Goal: Task Accomplishment & Management: Use online tool/utility

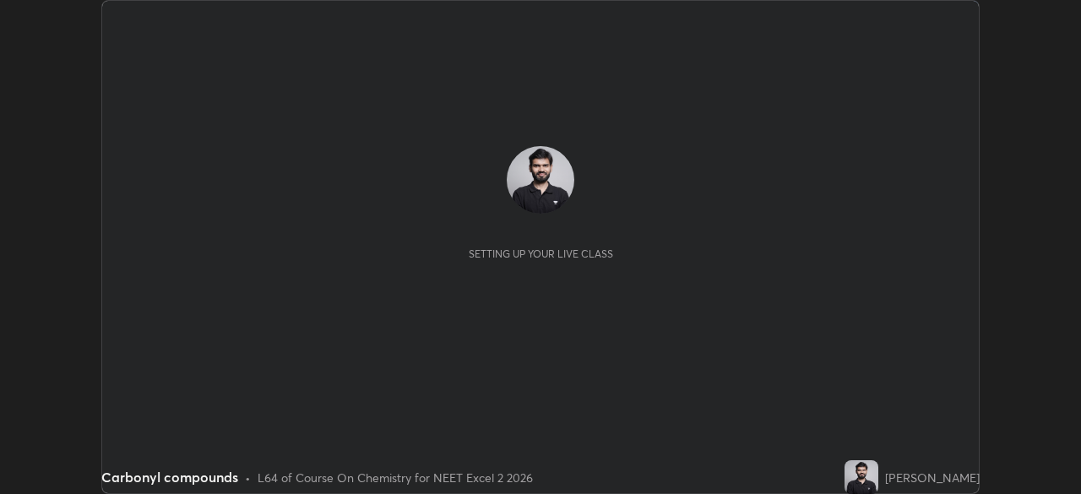
scroll to position [494, 1080]
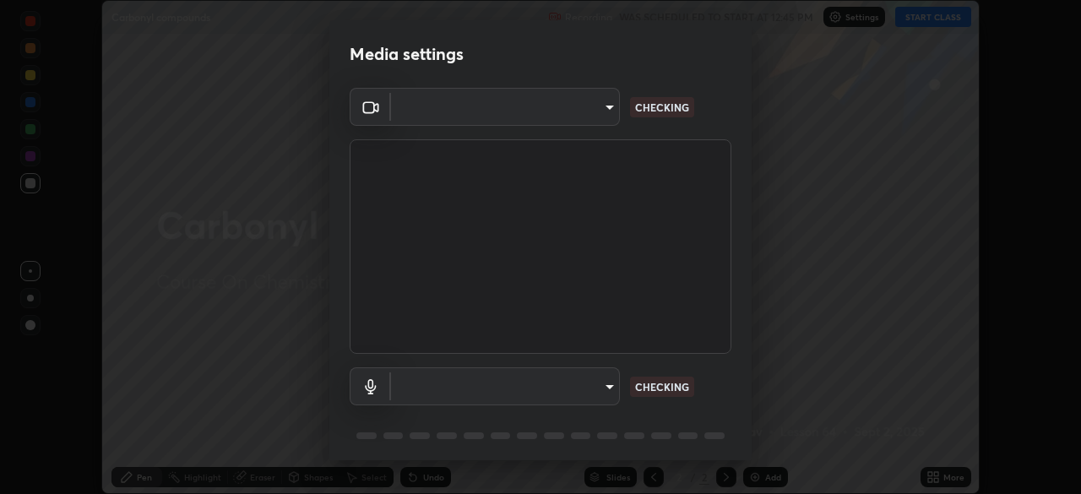
type input "8925632e53fdc267bdc03954a65309eb688140c9413e142d62d72cfdac28bc4b"
click at [608, 384] on body "Erase all Carbonyl compounds Recording WAS SCHEDULED TO START AT 12:45 PM Setti…" at bounding box center [540, 247] width 1081 height 494
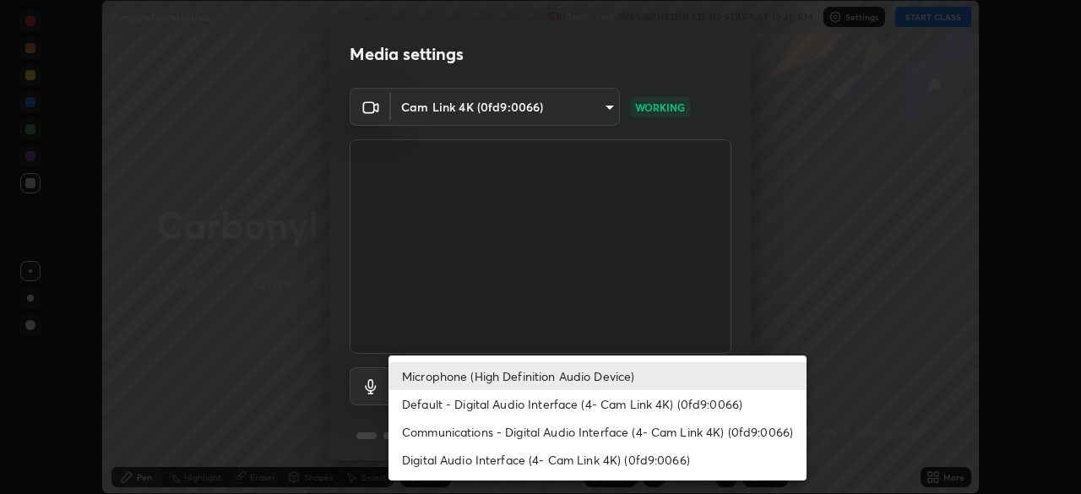
click at [636, 411] on li "Default - Digital Audio Interface (4- Cam Link 4K) (0fd9:0066)" at bounding box center [598, 404] width 418 height 28
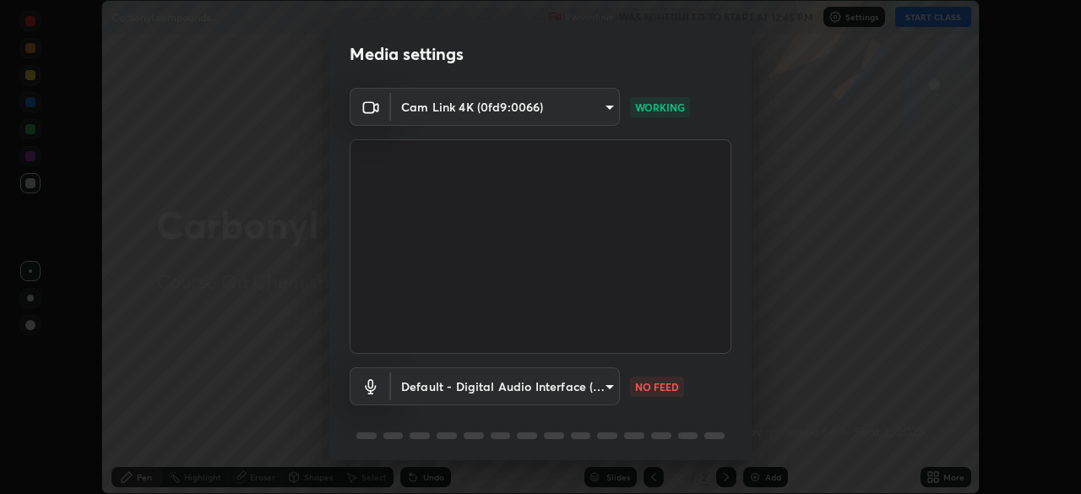
click at [609, 394] on body "Erase all Carbonyl compounds Recording WAS SCHEDULED TO START AT 12:45 PM Setti…" at bounding box center [540, 247] width 1081 height 494
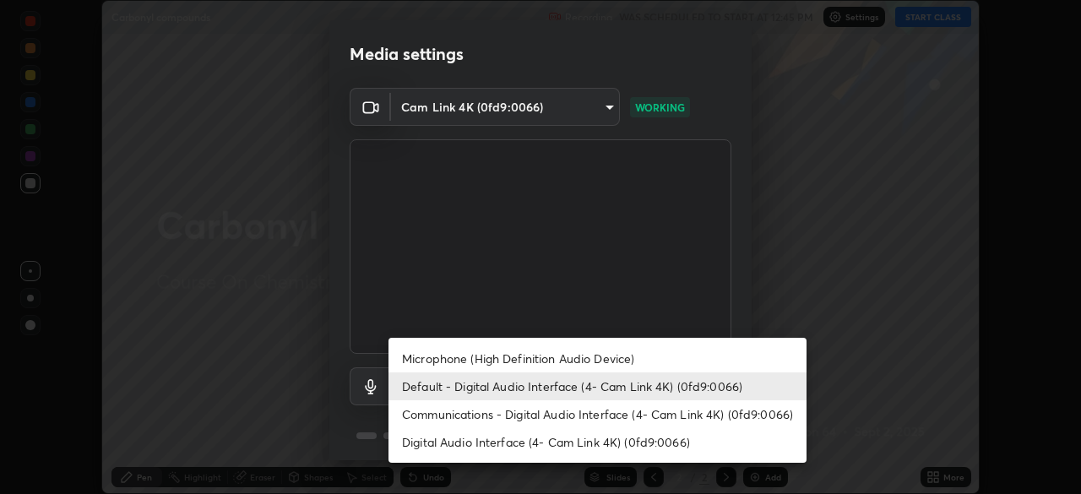
click at [617, 352] on li "Microphone (High Definition Audio Device)" at bounding box center [598, 359] width 418 height 28
type input "70a83da14969695e14bfd9b07847078935c5eb5e980d7d53a5e7b523c390dc50"
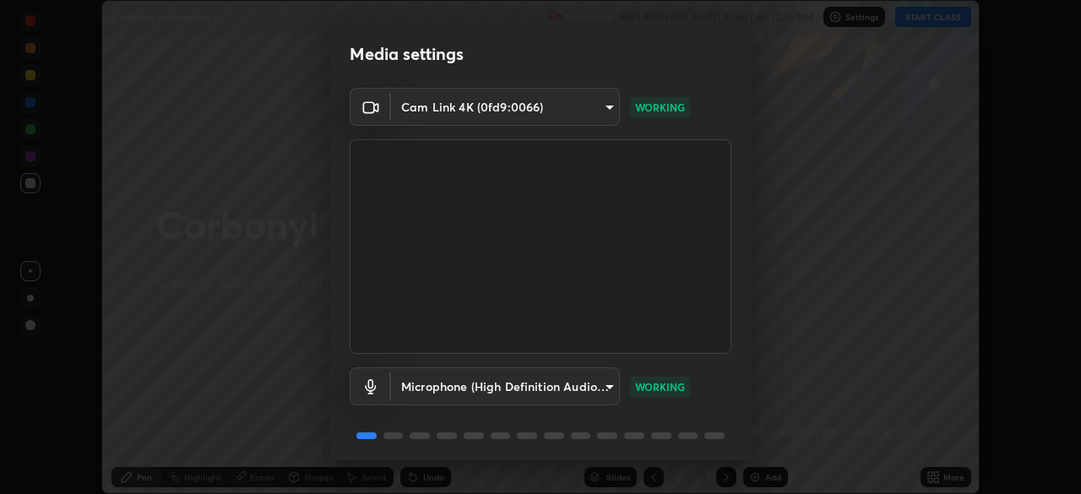
scroll to position [60, 0]
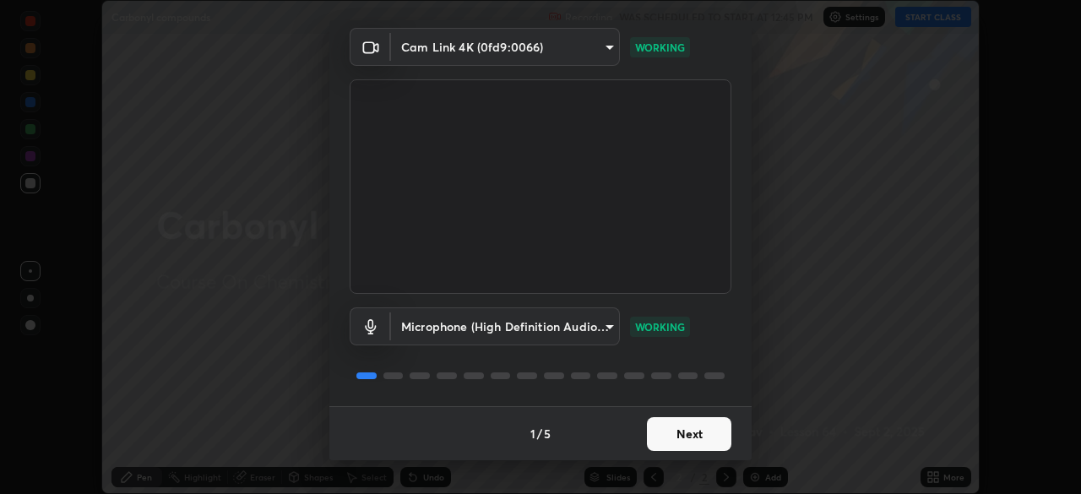
click at [705, 425] on button "Next" at bounding box center [689, 434] width 84 height 34
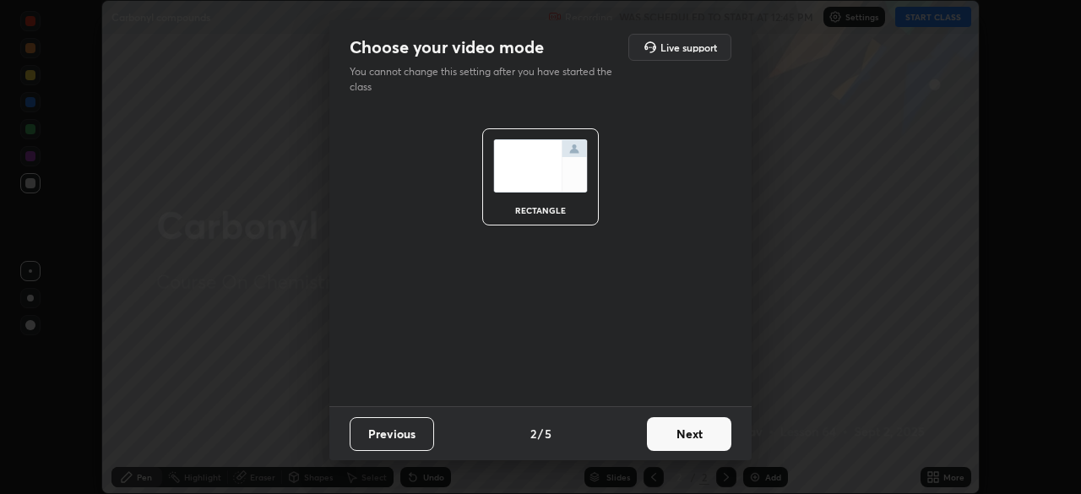
scroll to position [0, 0]
click at [708, 434] on button "Next" at bounding box center [689, 434] width 84 height 34
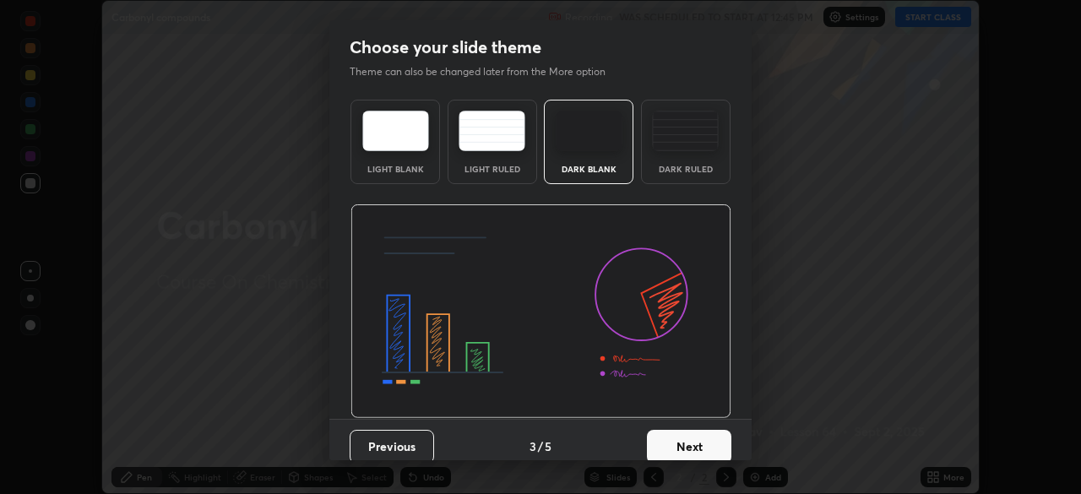
click at [710, 442] on button "Next" at bounding box center [689, 447] width 84 height 34
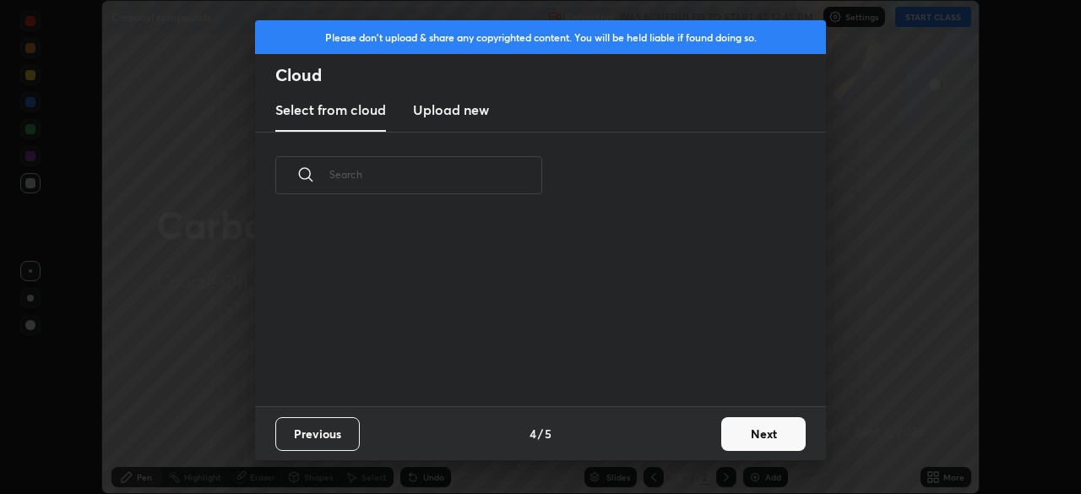
scroll to position [188, 542]
click at [761, 423] on button "Next" at bounding box center [763, 434] width 84 height 34
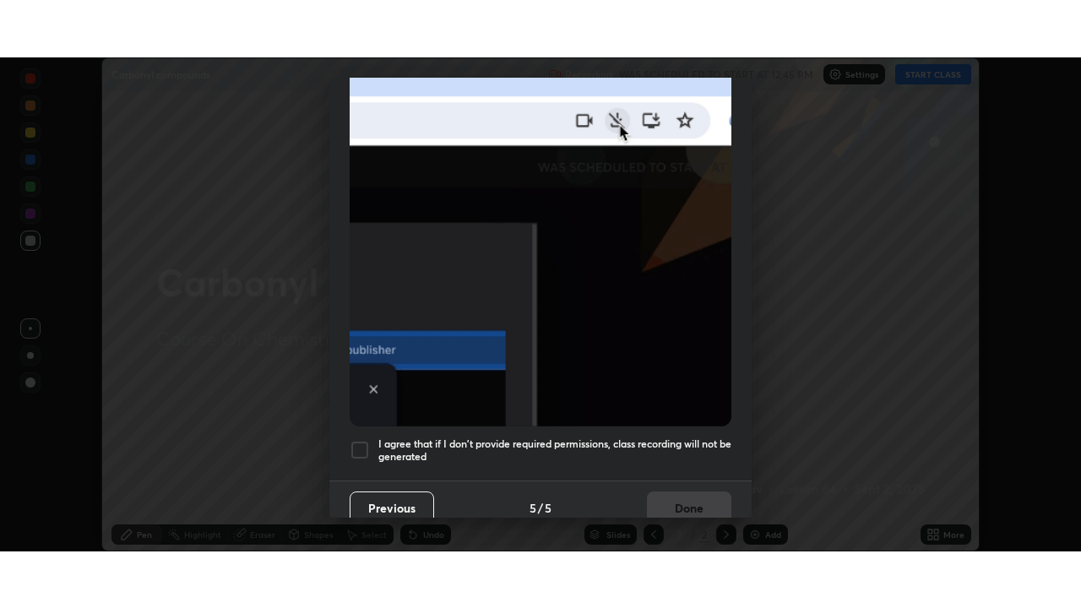
scroll to position [405, 0]
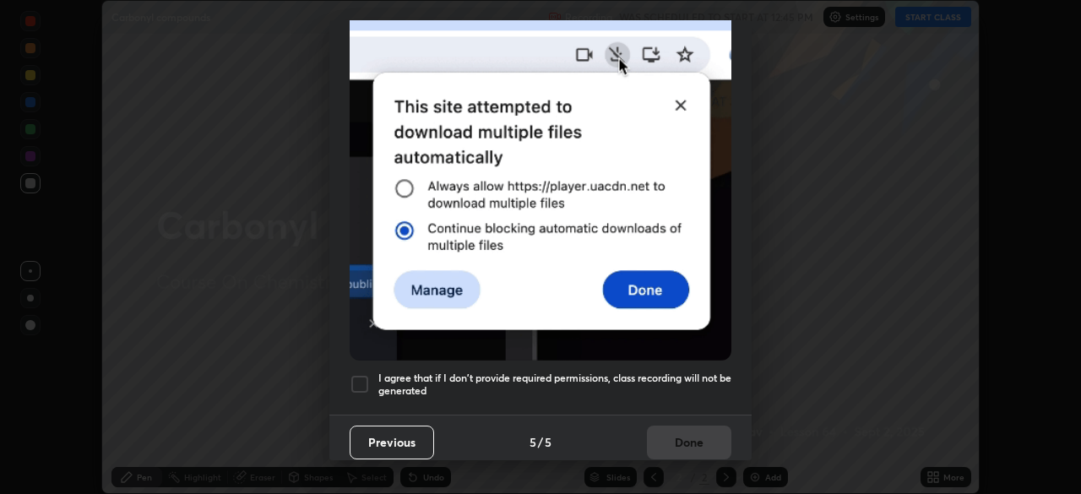
click at [695, 378] on h5 "I agree that if I don't provide required permissions, class recording will not …" at bounding box center [554, 385] width 353 height 26
click at [714, 432] on button "Done" at bounding box center [689, 443] width 84 height 34
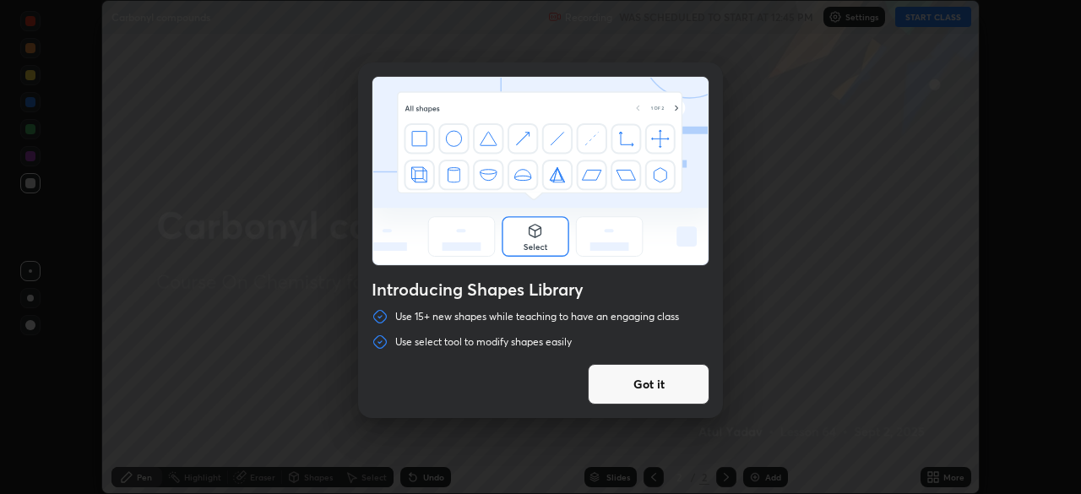
click at [691, 383] on button "Got it" at bounding box center [649, 384] width 122 height 41
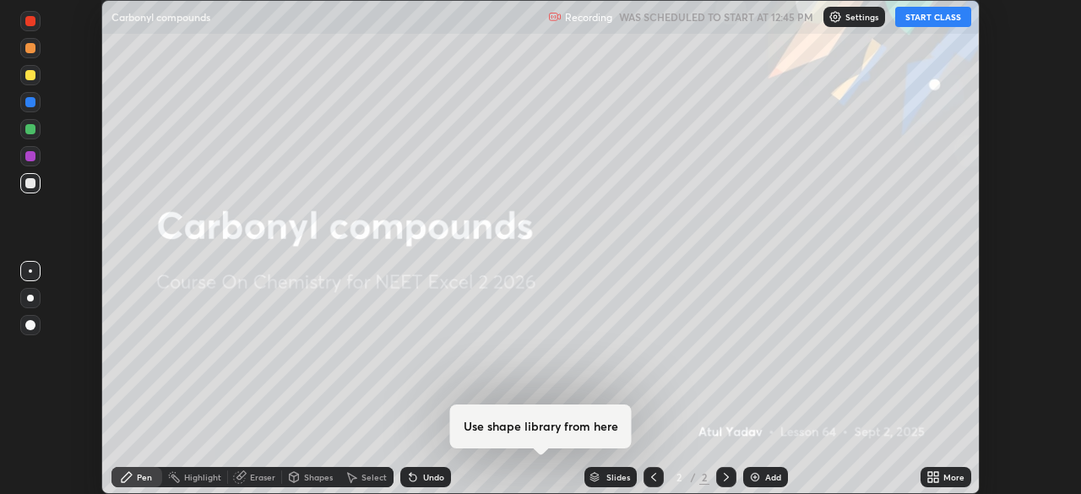
click at [947, 473] on div "More" at bounding box center [954, 477] width 21 height 8
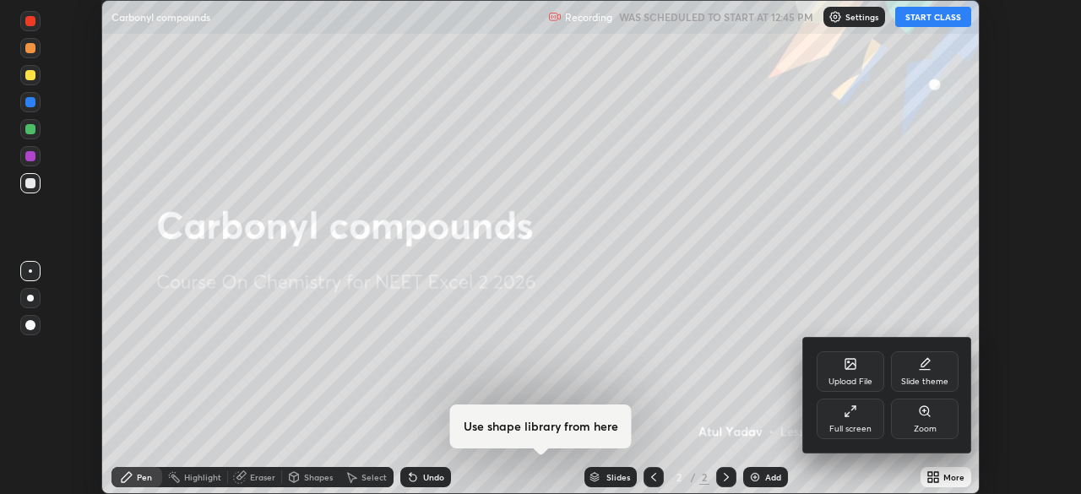
click at [855, 425] on div "Full screen" at bounding box center [851, 429] width 42 height 8
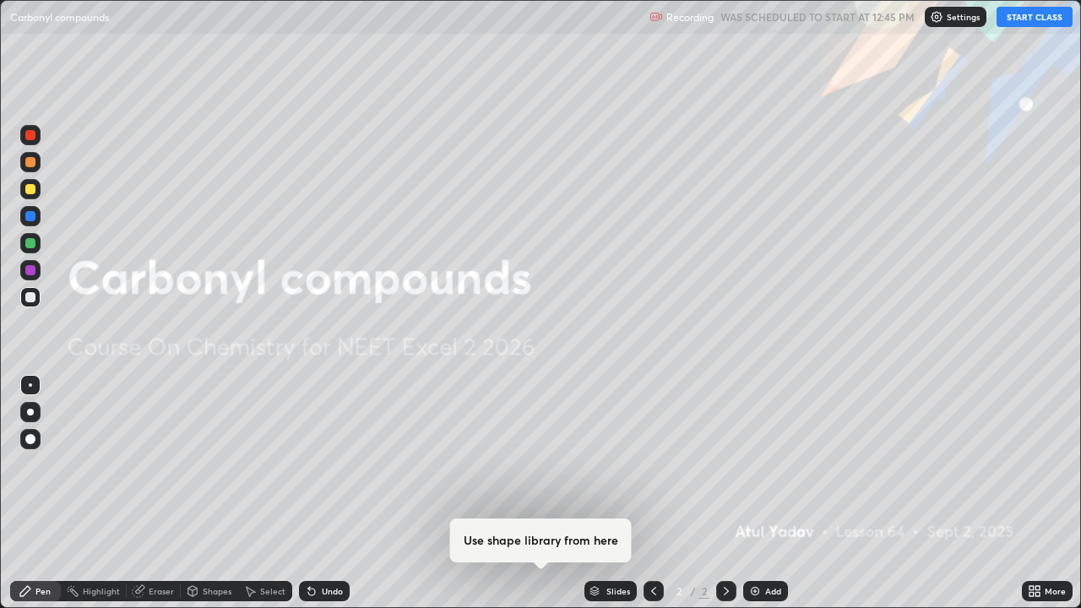
scroll to position [608, 1081]
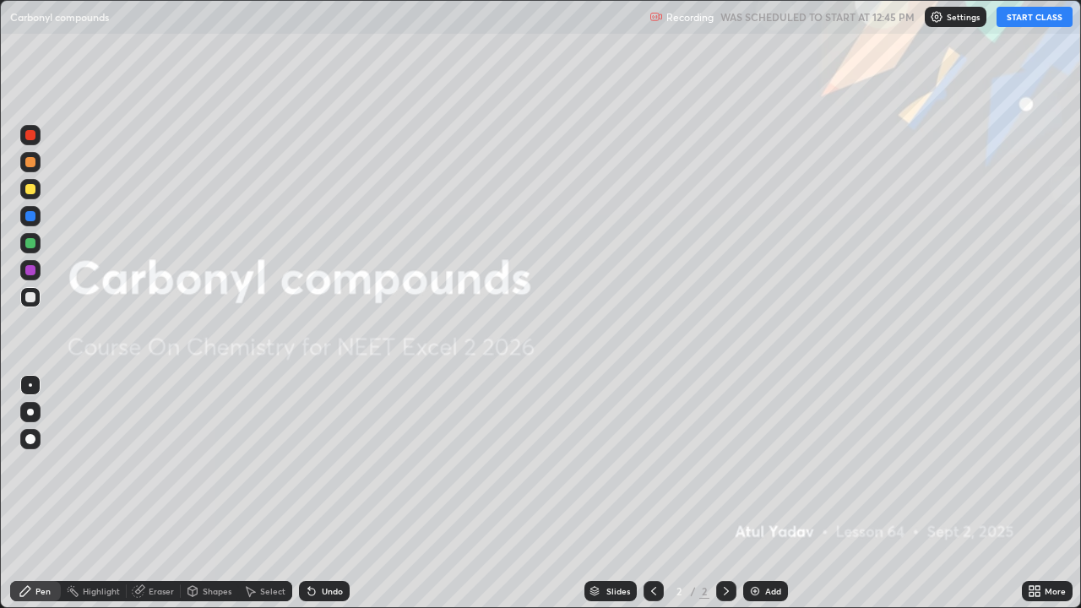
click at [586, 493] on div "Slides" at bounding box center [611, 591] width 52 height 20
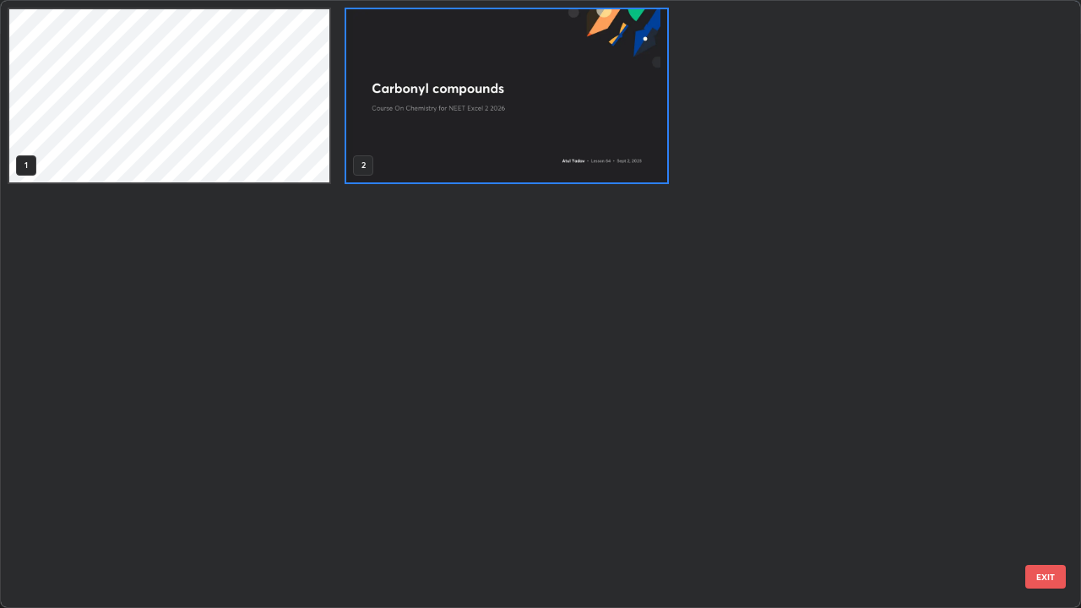
scroll to position [601, 1071]
click at [233, 480] on div "1 2" at bounding box center [526, 304] width 1050 height 607
click at [259, 493] on div "Select" at bounding box center [265, 591] width 54 height 34
click at [578, 493] on div "1 2" at bounding box center [526, 304] width 1050 height 607
click at [396, 471] on div "1 2" at bounding box center [526, 304] width 1050 height 607
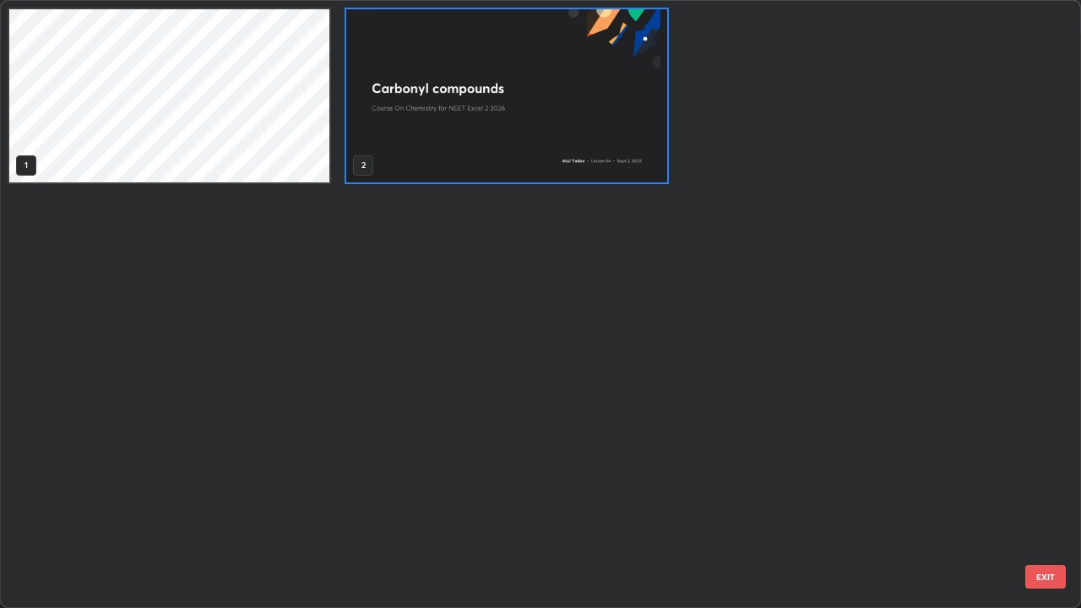
click at [395, 470] on div "1 2" at bounding box center [526, 304] width 1050 height 607
click at [395, 471] on div "1 2" at bounding box center [526, 304] width 1050 height 607
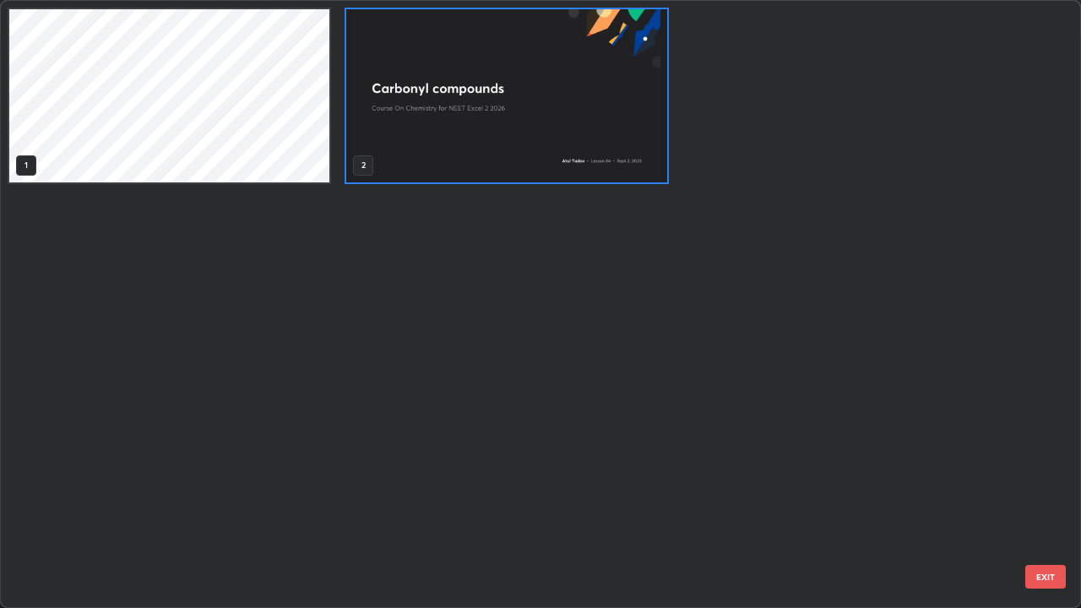
click at [396, 471] on div "1 2" at bounding box center [526, 304] width 1050 height 607
click at [395, 470] on div "1 2" at bounding box center [526, 304] width 1050 height 607
click at [395, 469] on div "1 2" at bounding box center [526, 304] width 1050 height 607
click at [394, 470] on div "1 2" at bounding box center [526, 304] width 1050 height 607
click at [393, 474] on div "1 2" at bounding box center [526, 304] width 1050 height 607
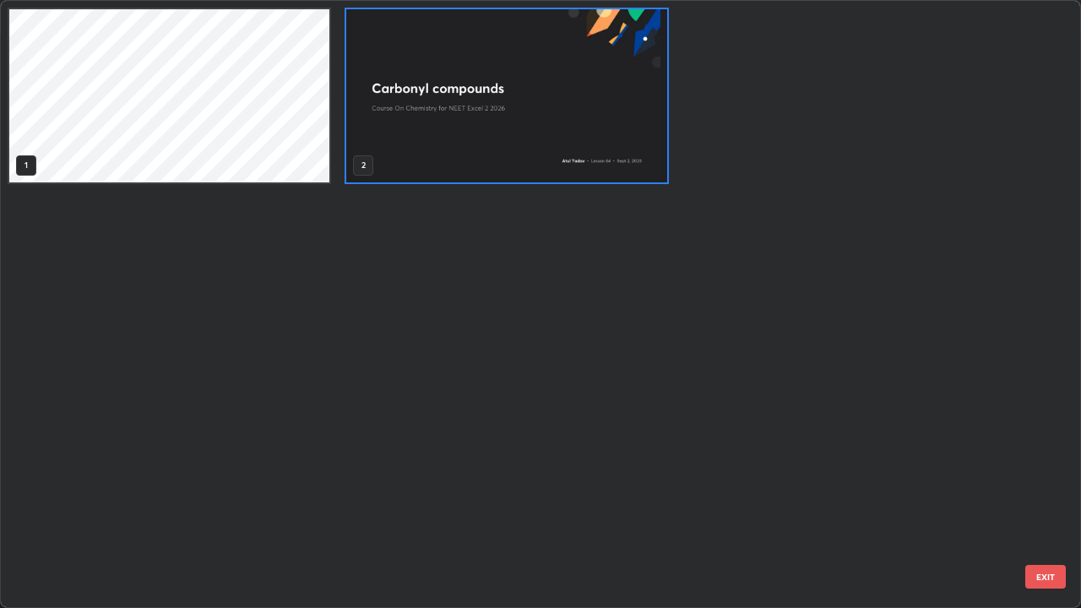
click at [395, 486] on div "1 2" at bounding box center [526, 304] width 1050 height 607
click at [404, 493] on div "1 2" at bounding box center [526, 304] width 1050 height 607
click at [418, 493] on div "1 2" at bounding box center [526, 304] width 1050 height 607
click at [442, 493] on div "1 2" at bounding box center [526, 304] width 1050 height 607
click at [607, 322] on div "1 2" at bounding box center [526, 304] width 1050 height 607
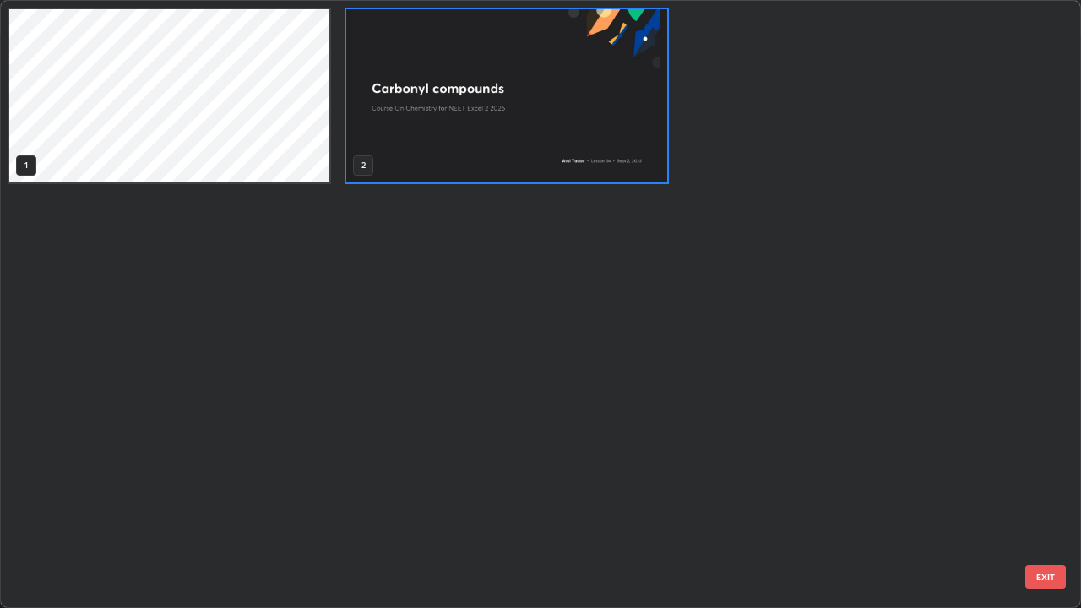
click at [526, 405] on div "1 2" at bounding box center [526, 304] width 1050 height 607
click at [525, 387] on div "1 2" at bounding box center [526, 304] width 1050 height 607
click at [122, 493] on div "Highlight" at bounding box center [94, 591] width 66 height 34
click at [389, 475] on div "1 2" at bounding box center [526, 304] width 1050 height 607
click at [579, 493] on div "1 2" at bounding box center [526, 304] width 1050 height 607
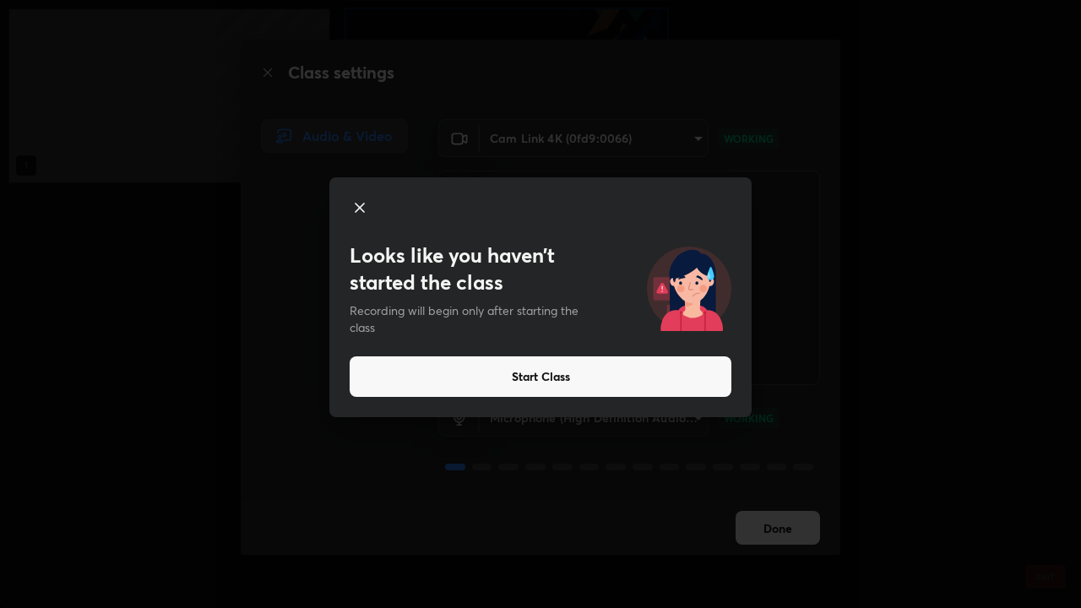
click at [497, 403] on div "Looks like you haven’t started the class Recording will begin only after starti…" at bounding box center [540, 297] width 422 height 240
click at [203, 493] on div "Looks like you haven’t started the class Recording will begin only after starti…" at bounding box center [540, 304] width 1081 height 608
click at [487, 390] on button "Start Class" at bounding box center [541, 376] width 382 height 41
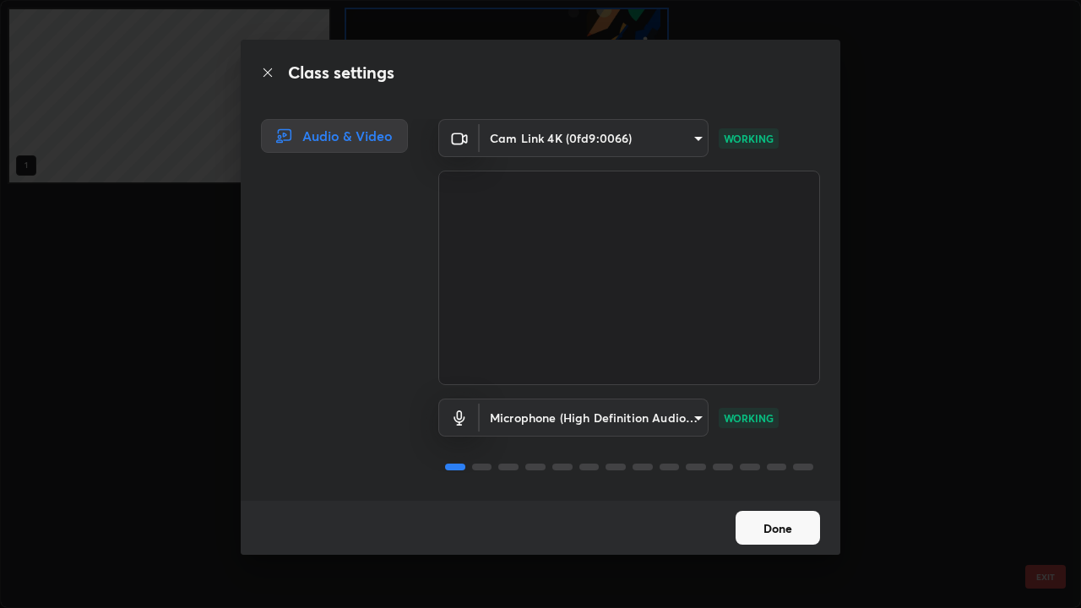
click at [487, 390] on div "Microphone (High Definition Audio Device) 70a83da14969695e14bfd9b07847078935c5e…" at bounding box center [629, 441] width 382 height 112
click at [490, 400] on body "Erase all LIVE Carbonyl compounds Recording 00:00:05 / 01:30:00 Settings End Cl…" at bounding box center [540, 304] width 1081 height 608
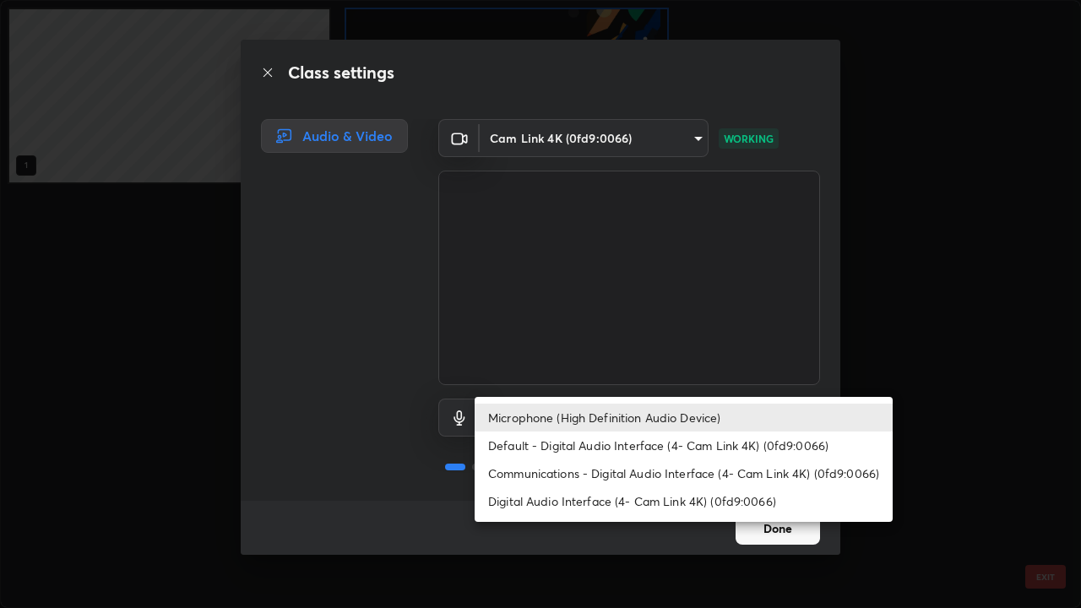
click at [485, 396] on div at bounding box center [540, 304] width 1081 height 608
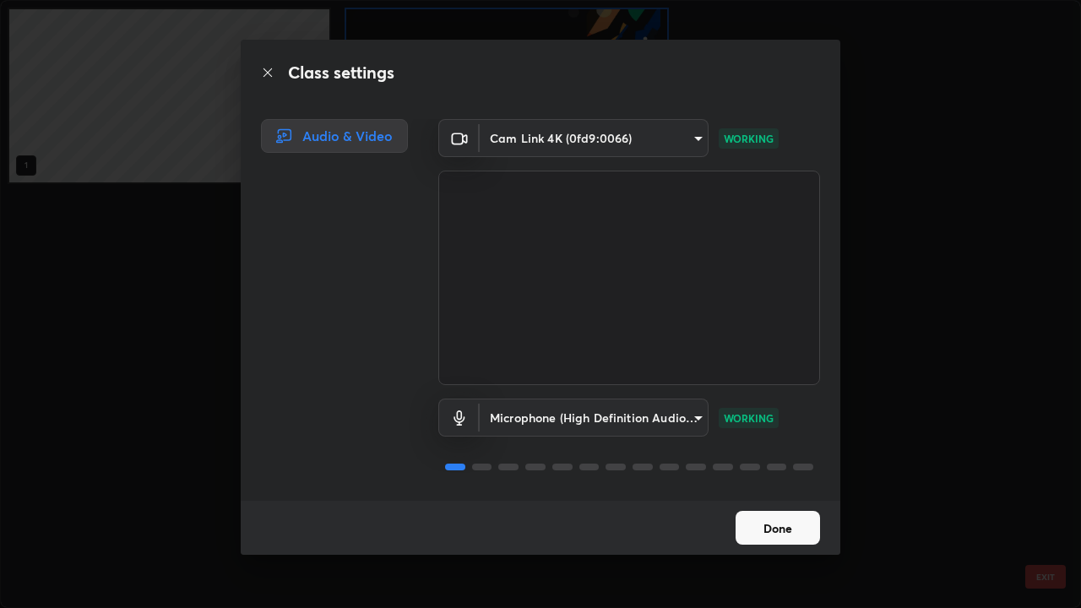
click at [774, 493] on button "Done" at bounding box center [778, 528] width 84 height 34
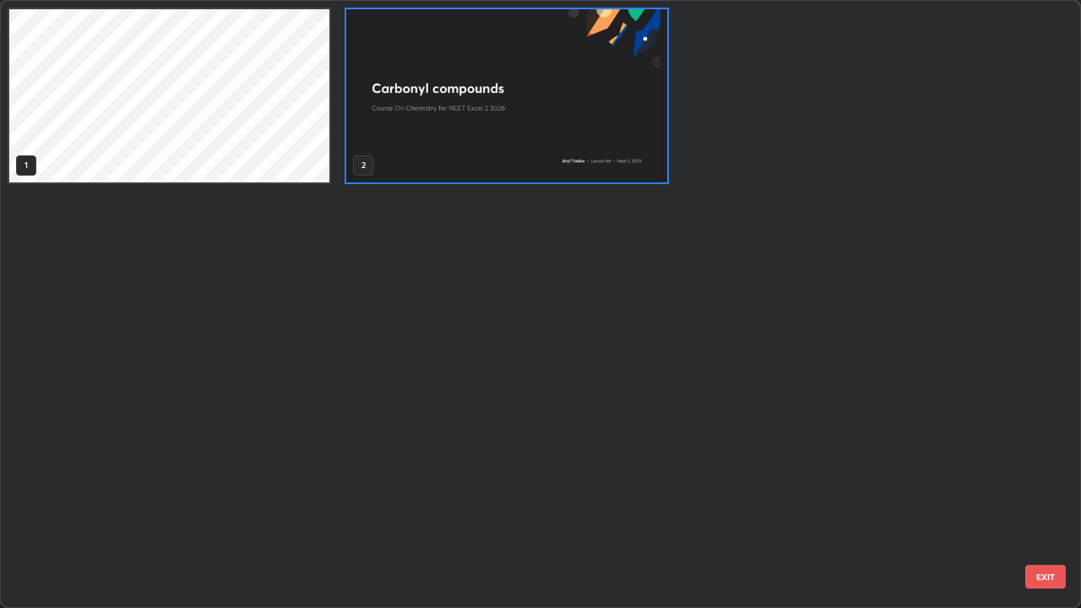
click at [772, 493] on div "1 2" at bounding box center [526, 304] width 1050 height 607
click at [771, 493] on div "1 2" at bounding box center [526, 304] width 1050 height 607
click at [770, 493] on div "1 2" at bounding box center [526, 304] width 1050 height 607
click at [1044, 493] on button "EXIT" at bounding box center [1046, 577] width 41 height 24
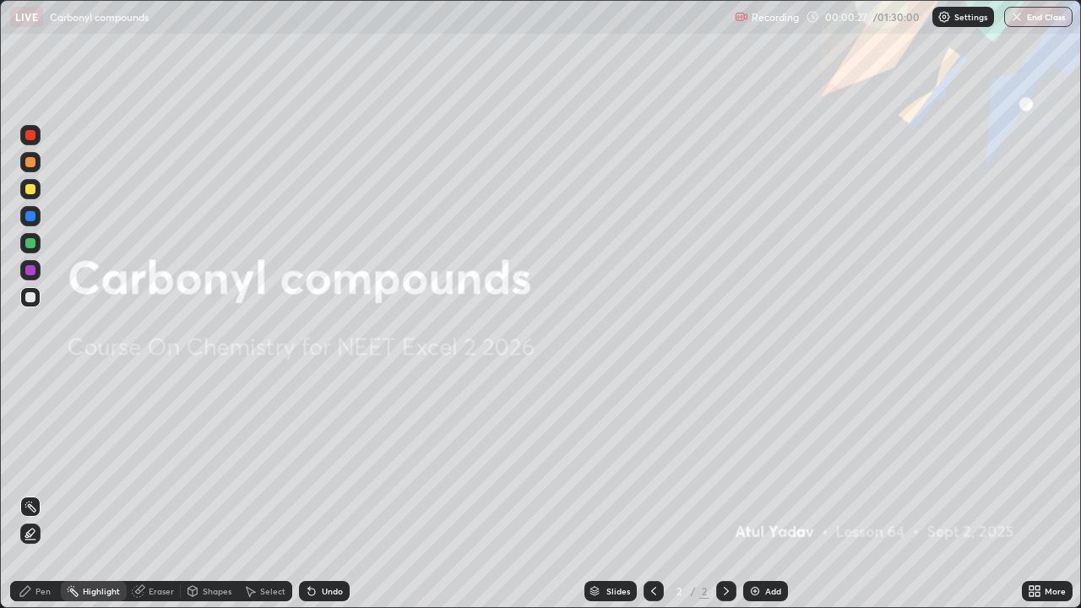
click at [569, 493] on div "Slides 2 / 2 Add" at bounding box center [686, 591] width 672 height 34
click at [950, 493] on div "Slides 2 / 2 Add" at bounding box center [686, 591] width 672 height 34
click at [141, 493] on icon at bounding box center [139, 589] width 9 height 8
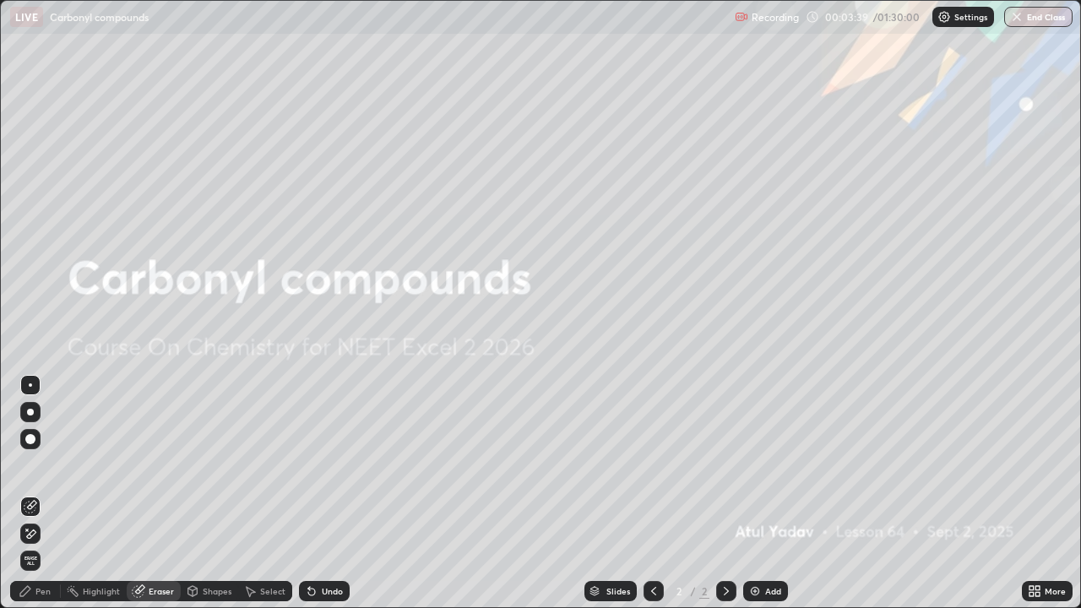
click at [155, 493] on div "Eraser" at bounding box center [161, 591] width 25 height 8
click at [167, 493] on div "Eraser" at bounding box center [161, 591] width 25 height 8
click at [132, 493] on div "Eraser" at bounding box center [154, 591] width 54 height 34
click at [1052, 24] on button "End Class" at bounding box center [1038, 17] width 68 height 20
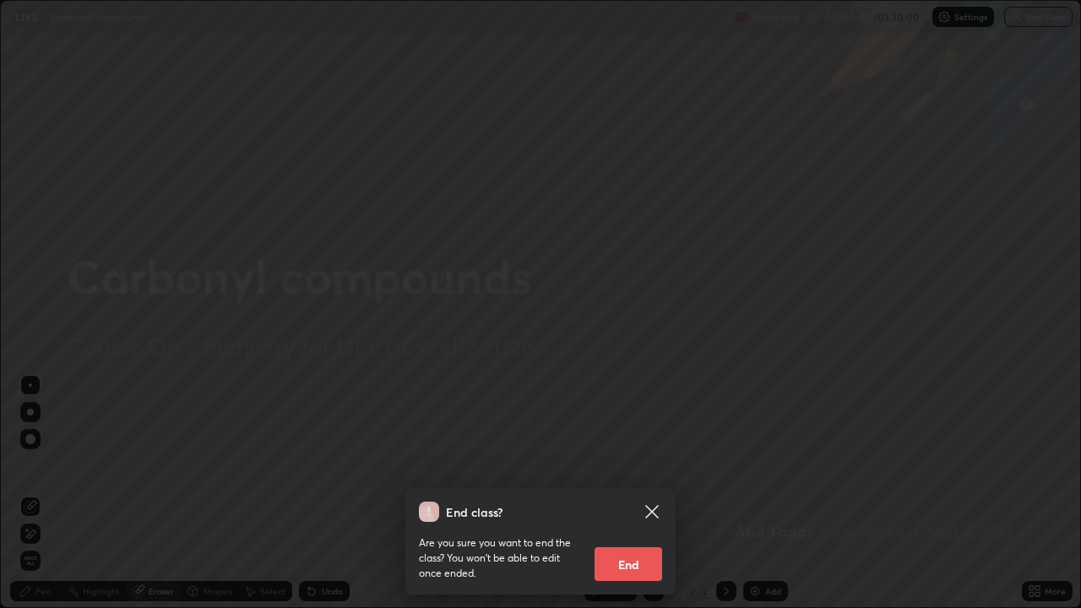
click at [658, 493] on icon at bounding box center [652, 512] width 20 height 20
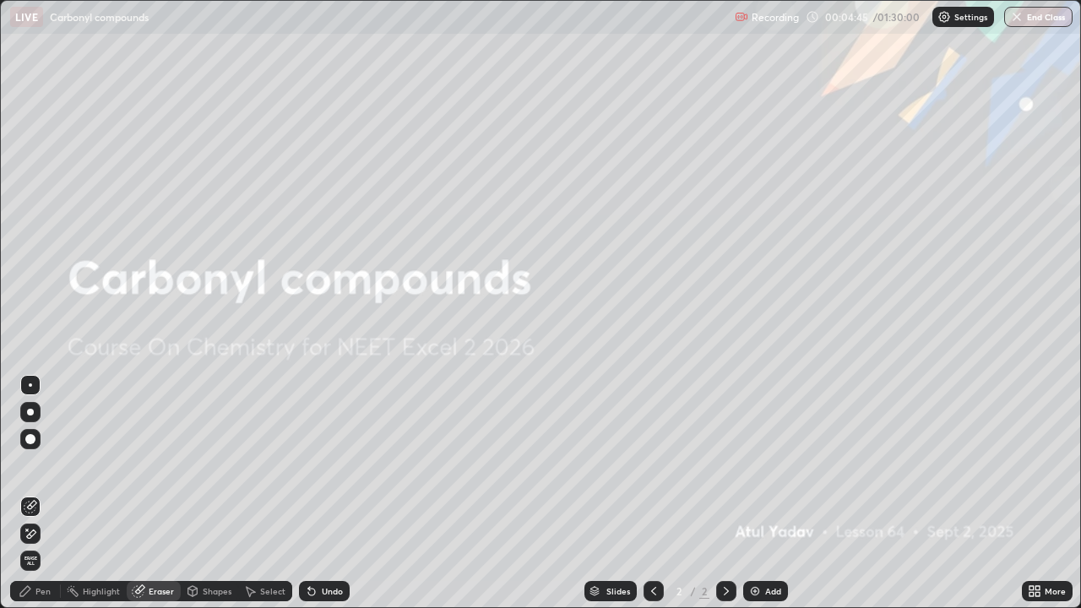
click at [654, 493] on div "End class? Are you sure you want to end the class? You won’t be able to edit on…" at bounding box center [540, 304] width 1081 height 608
click at [760, 493] on img at bounding box center [755, 592] width 14 height 14
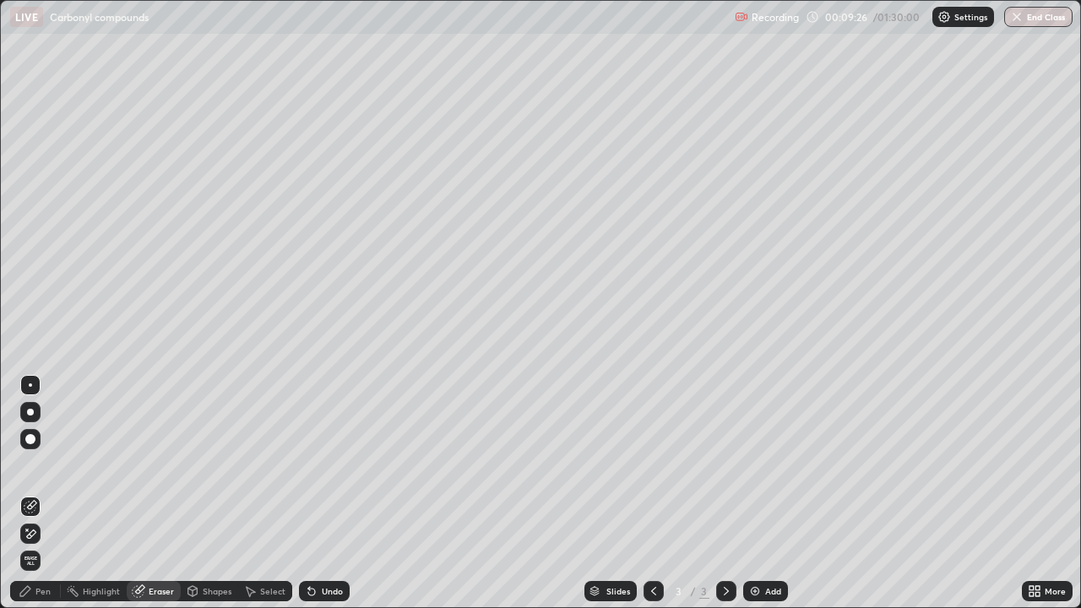
click at [651, 493] on icon at bounding box center [654, 592] width 14 height 14
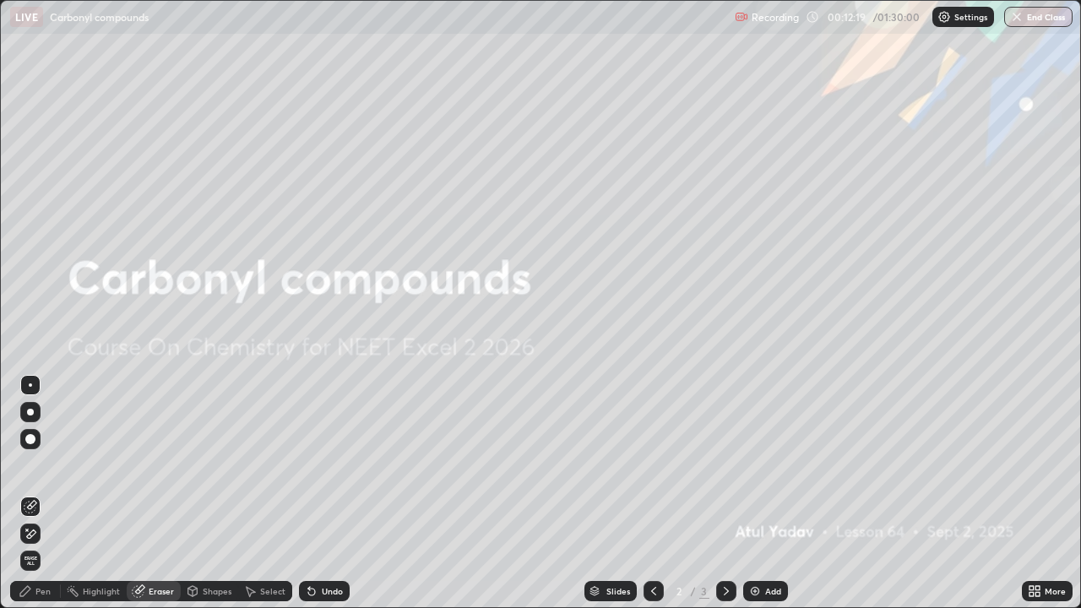
click at [766, 493] on div "Add" at bounding box center [773, 591] width 16 height 8
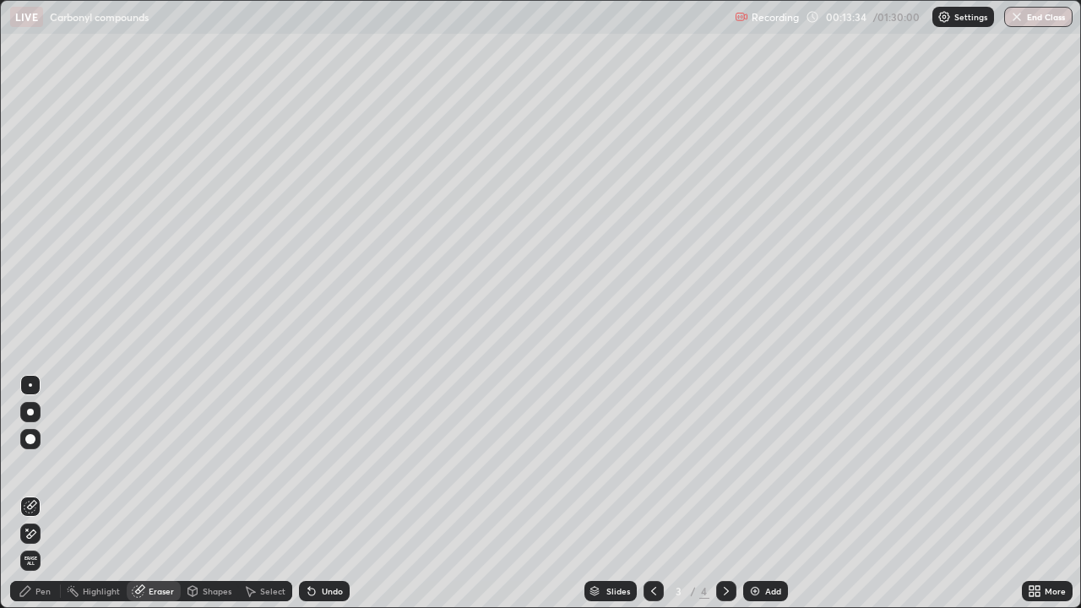
click at [37, 493] on div "Pen" at bounding box center [42, 591] width 15 height 8
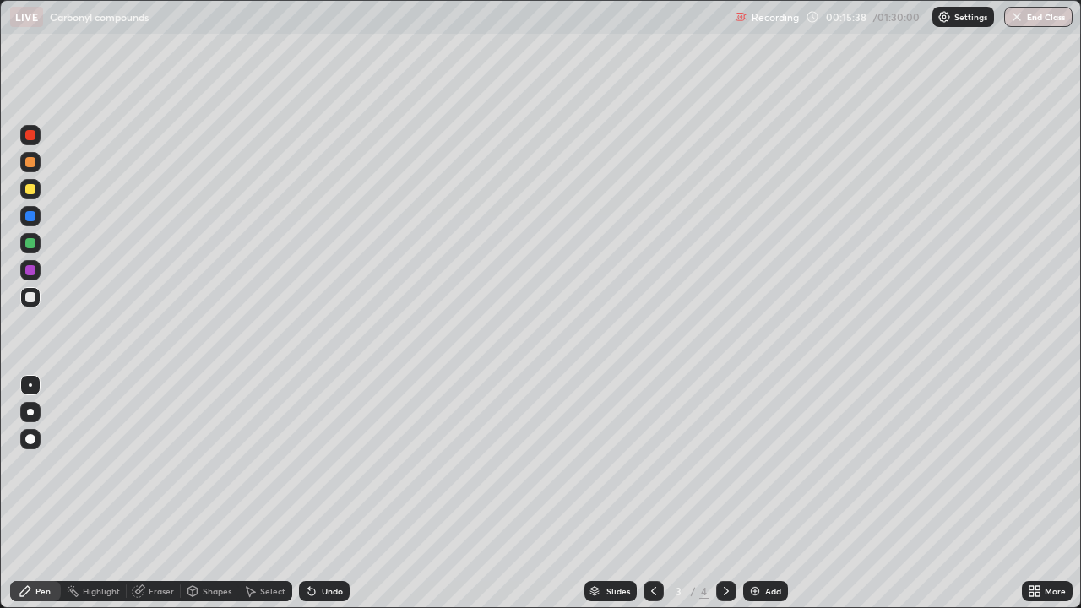
click at [318, 493] on div "Undo" at bounding box center [324, 591] width 51 height 20
click at [36, 271] on div at bounding box center [30, 270] width 20 height 20
click at [322, 493] on div "Undo" at bounding box center [332, 591] width 21 height 8
click at [328, 493] on div "Undo" at bounding box center [332, 591] width 21 height 8
click at [326, 493] on div "Undo" at bounding box center [332, 591] width 21 height 8
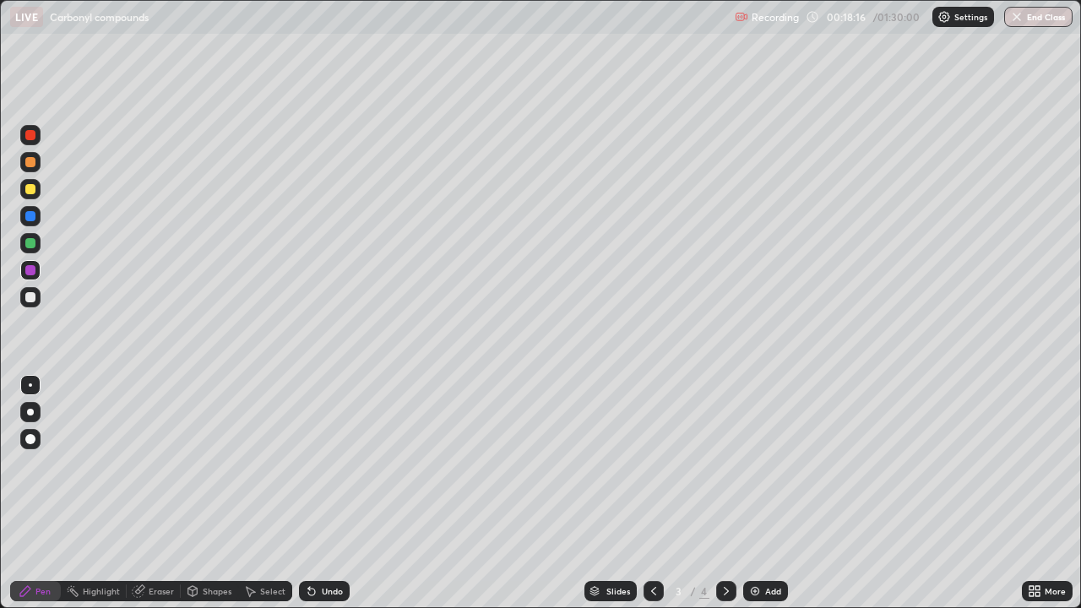
click at [337, 493] on div "Undo" at bounding box center [332, 591] width 21 height 8
click at [329, 493] on div "Undo" at bounding box center [324, 591] width 51 height 20
click at [149, 493] on div "Eraser" at bounding box center [161, 591] width 25 height 8
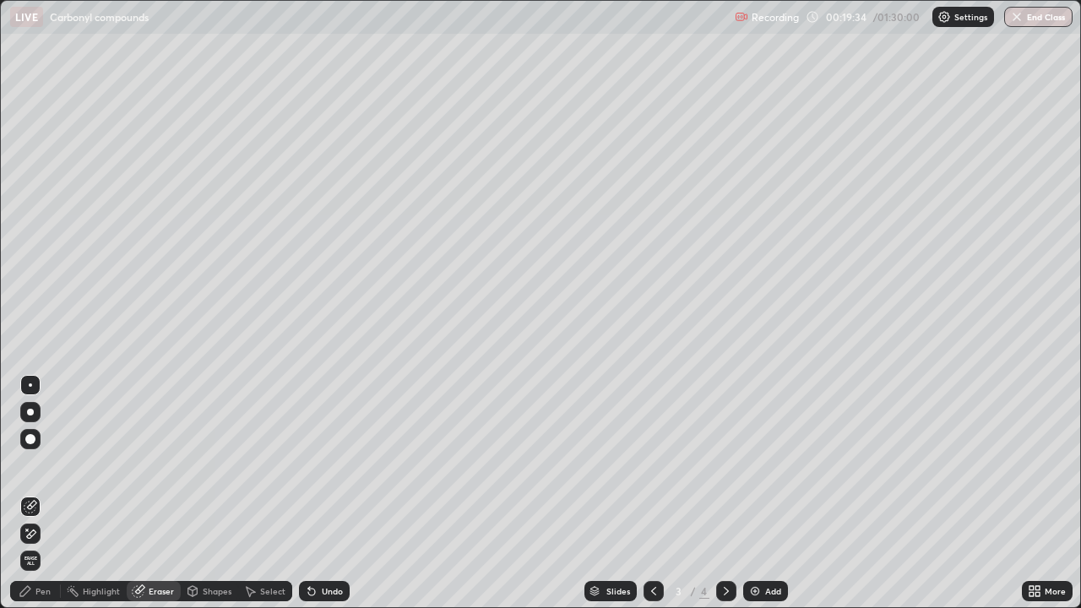
click at [29, 493] on icon at bounding box center [25, 591] width 10 height 10
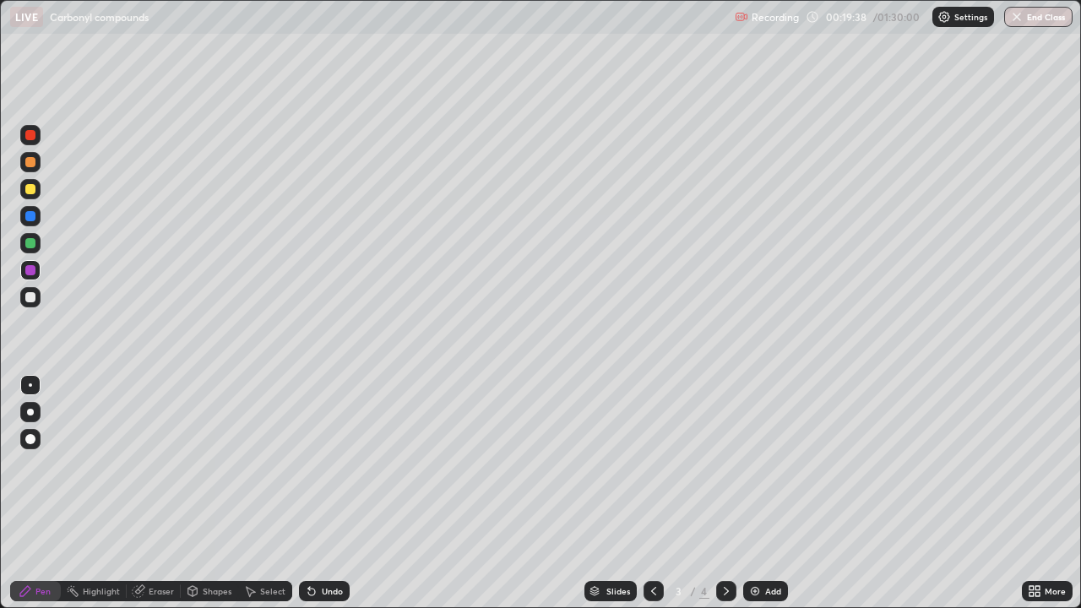
click at [152, 493] on div "Eraser" at bounding box center [161, 591] width 25 height 8
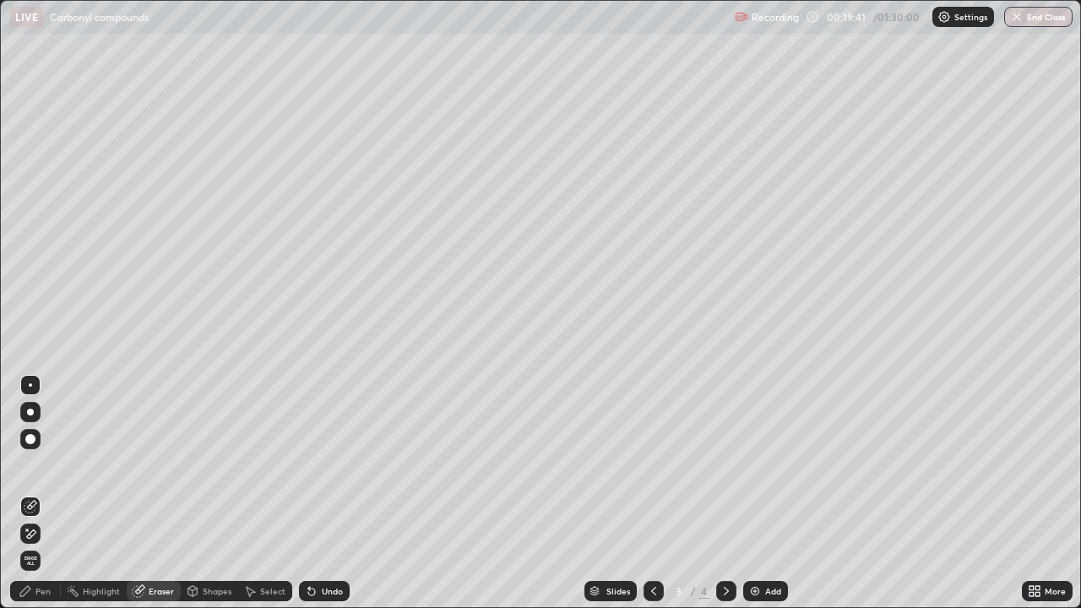
click at [35, 493] on div "Pen" at bounding box center [42, 591] width 15 height 8
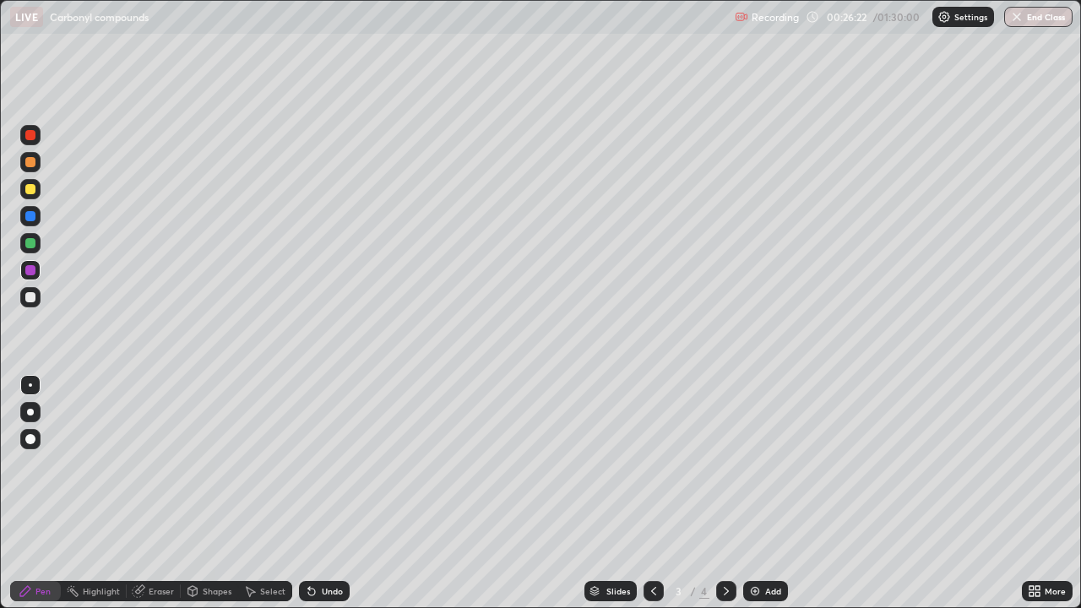
click at [721, 493] on icon at bounding box center [727, 592] width 14 height 14
click at [647, 493] on icon at bounding box center [654, 592] width 14 height 14
click at [727, 493] on icon at bounding box center [727, 592] width 14 height 14
click at [34, 242] on div at bounding box center [30, 243] width 10 height 10
click at [35, 411] on div at bounding box center [30, 412] width 20 height 20
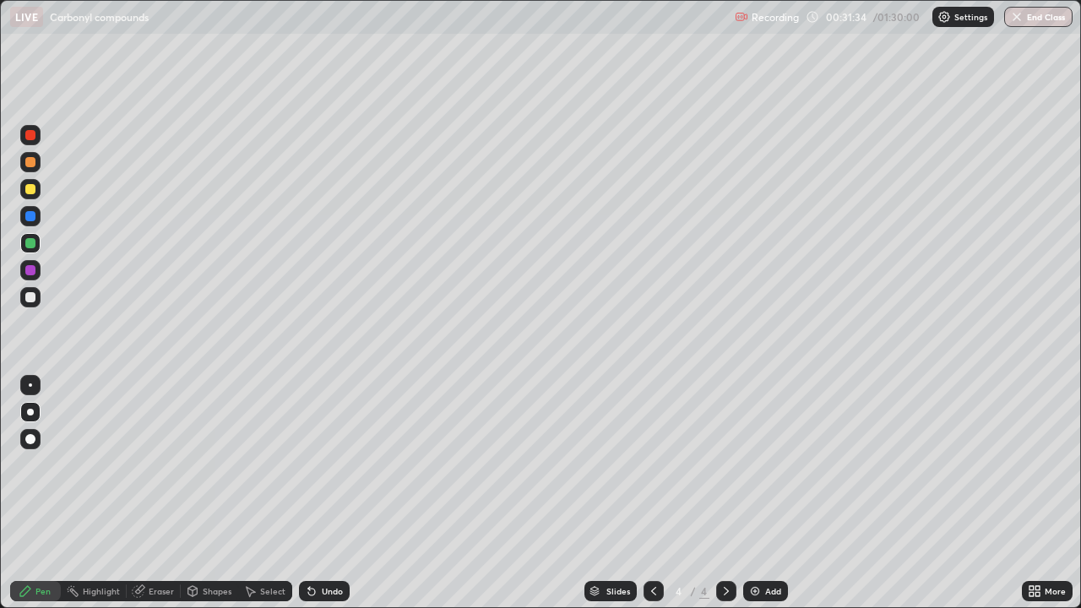
click at [334, 493] on div "Undo" at bounding box center [332, 591] width 21 height 8
click at [339, 493] on div "Undo" at bounding box center [332, 591] width 21 height 8
click at [340, 493] on div "Undo" at bounding box center [332, 591] width 21 height 8
click at [34, 215] on div at bounding box center [30, 216] width 10 height 10
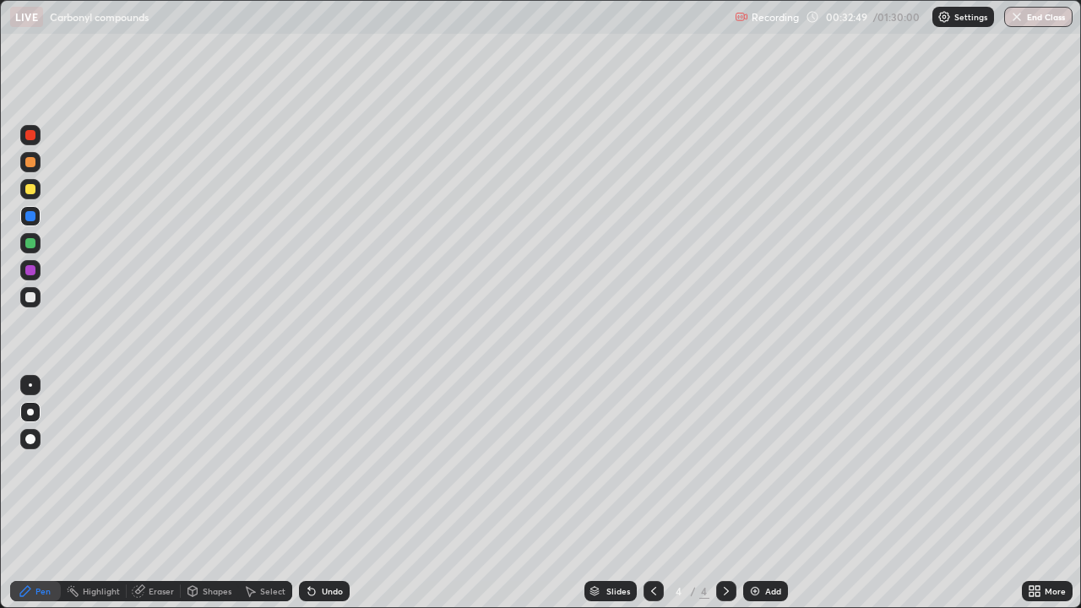
click at [309, 493] on icon at bounding box center [311, 592] width 7 height 7
click at [162, 493] on div "Eraser" at bounding box center [161, 591] width 25 height 8
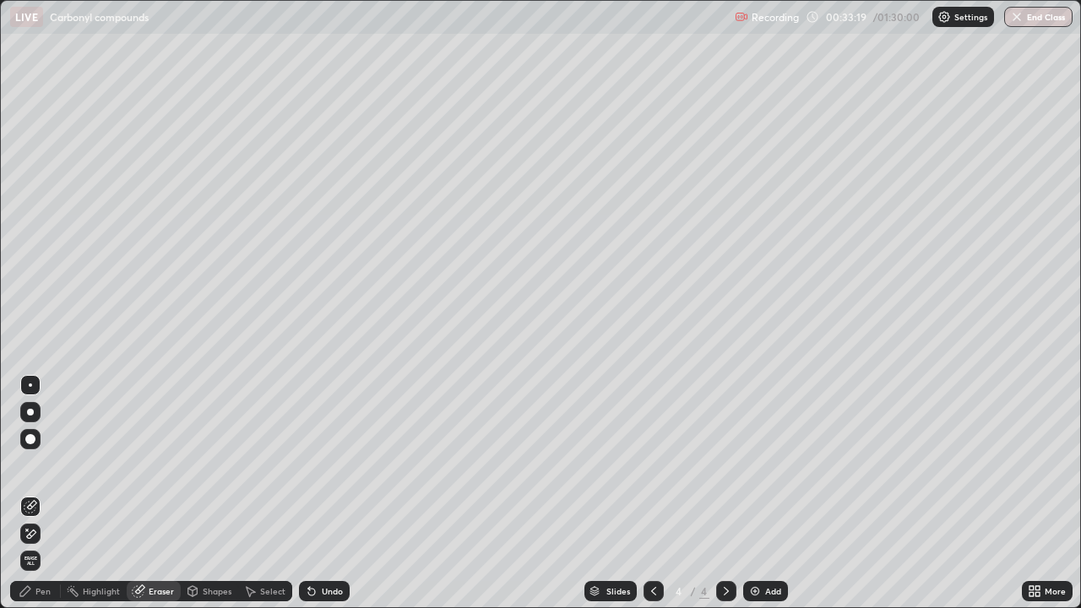
click at [47, 493] on div "Pen" at bounding box center [42, 591] width 15 height 8
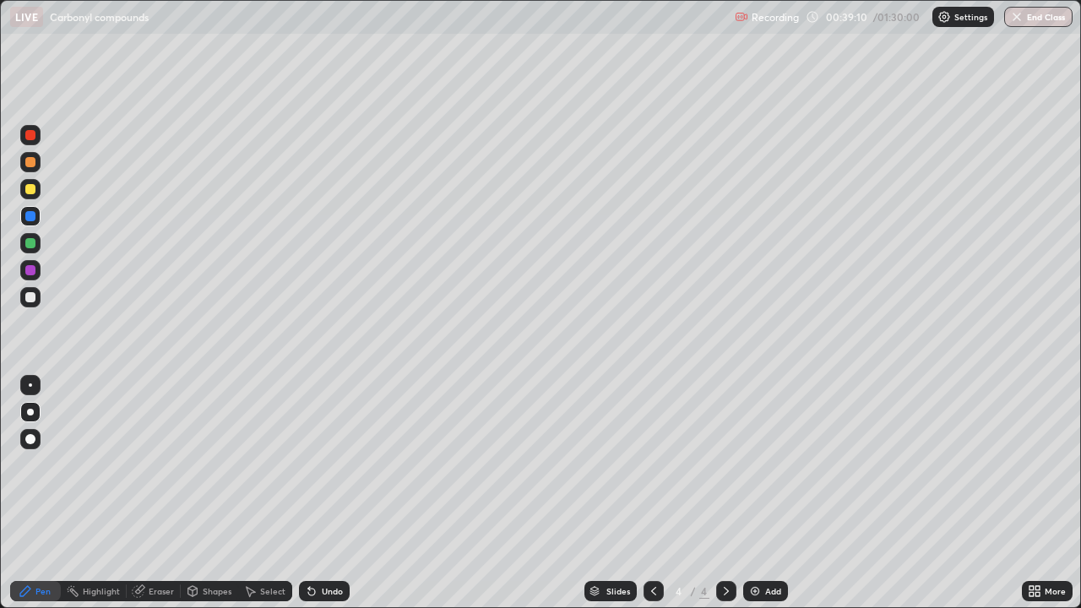
click at [748, 493] on img at bounding box center [755, 592] width 14 height 14
click at [650, 493] on icon at bounding box center [654, 592] width 14 height 14
click at [716, 493] on div at bounding box center [726, 591] width 20 height 20
click at [322, 493] on div "Undo" at bounding box center [332, 591] width 21 height 8
click at [329, 493] on div "Undo" at bounding box center [332, 591] width 21 height 8
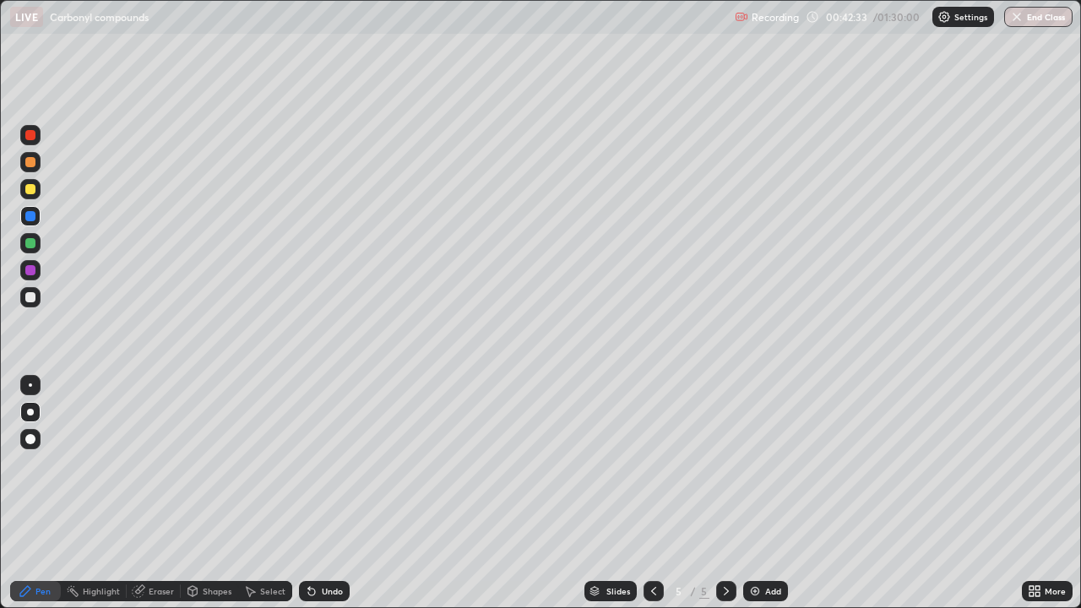
click at [37, 242] on div at bounding box center [30, 243] width 20 height 20
click at [36, 270] on div at bounding box center [30, 270] width 20 height 20
click at [749, 493] on img at bounding box center [755, 592] width 14 height 14
click at [37, 242] on div at bounding box center [30, 243] width 20 height 20
click at [161, 493] on div "Eraser" at bounding box center [161, 591] width 25 height 8
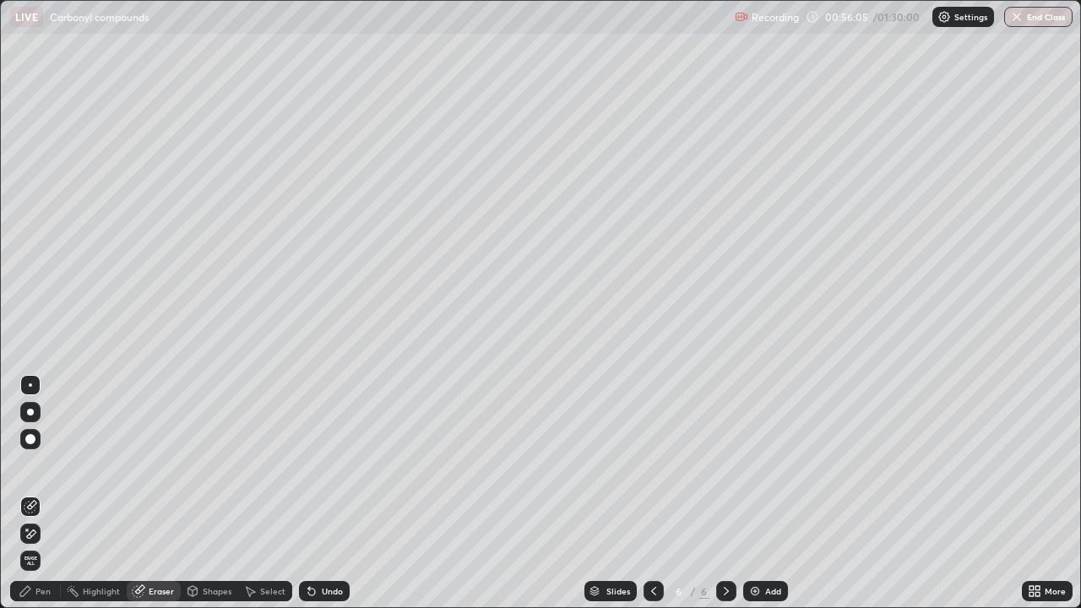
click at [51, 493] on div "Pen" at bounding box center [35, 591] width 51 height 20
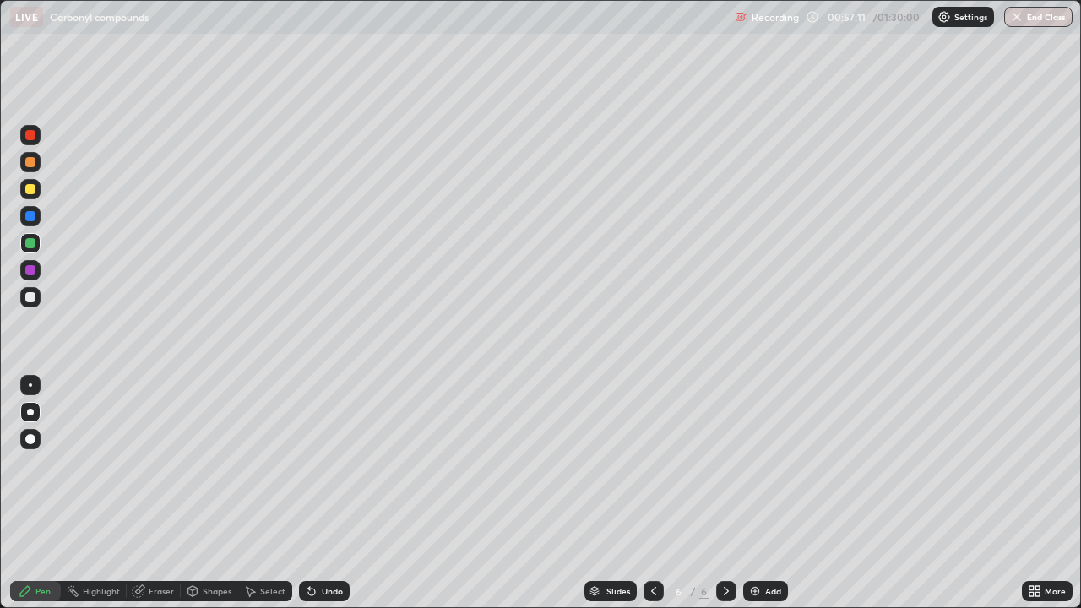
click at [332, 493] on div "Undo" at bounding box center [332, 591] width 21 height 8
click at [332, 493] on div "Undo" at bounding box center [324, 591] width 51 height 20
click at [336, 493] on div "Undo" at bounding box center [320, 591] width 57 height 34
click at [453, 493] on div "Slides 6 / 6 Add" at bounding box center [686, 591] width 672 height 34
click at [462, 493] on div "Slides 6 / 6 Add" at bounding box center [686, 591] width 672 height 34
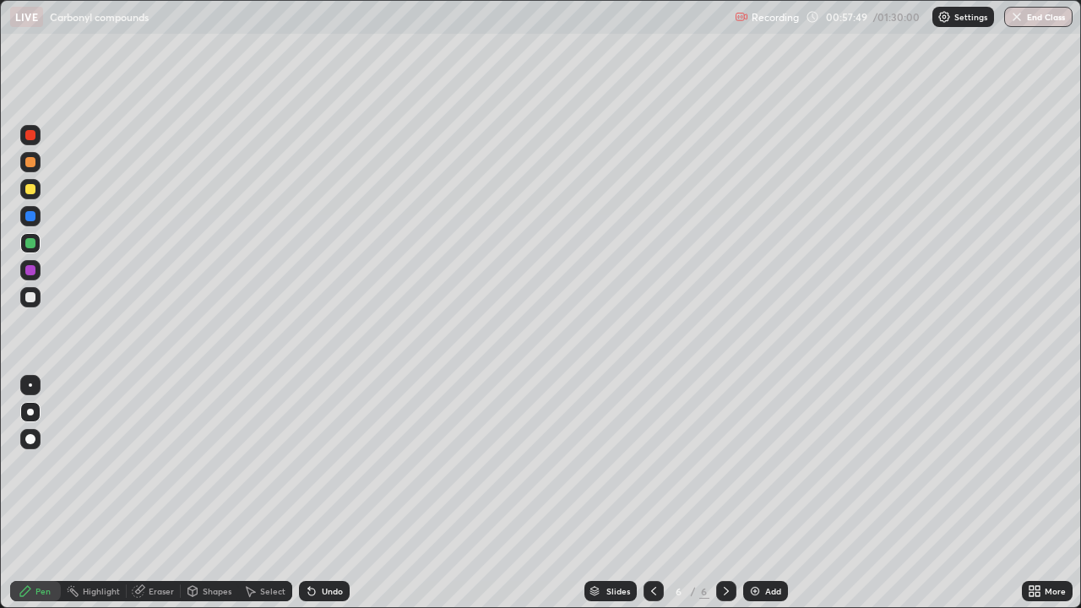
click at [36, 266] on div at bounding box center [30, 270] width 20 height 20
click at [256, 493] on div "Select" at bounding box center [265, 591] width 54 height 20
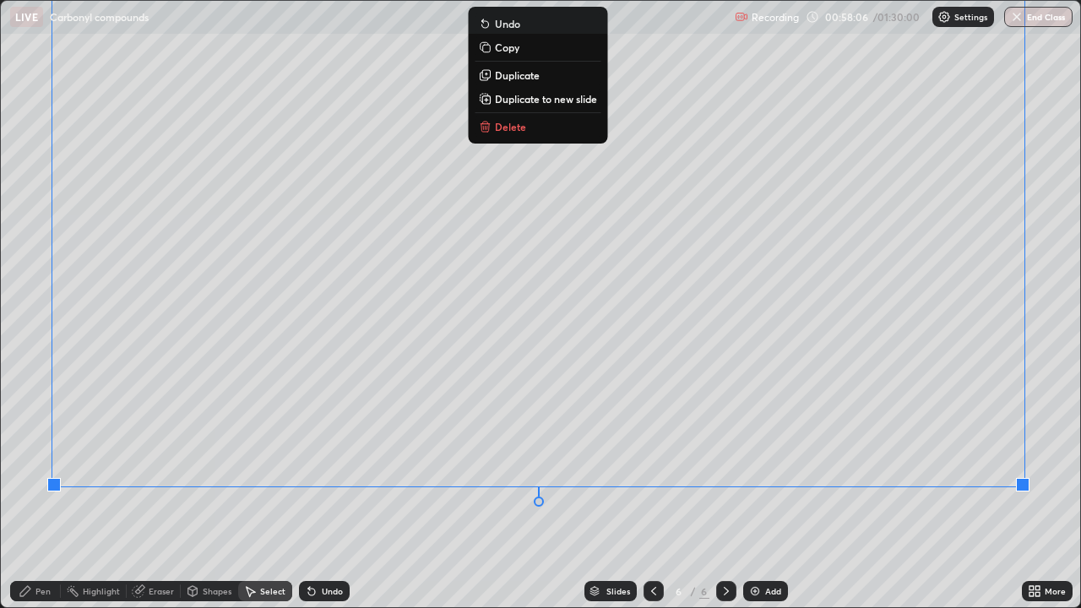
click at [363, 493] on div "0 ° Undo Copy Duplicate Duplicate to new slide Delete" at bounding box center [541, 304] width 1080 height 607
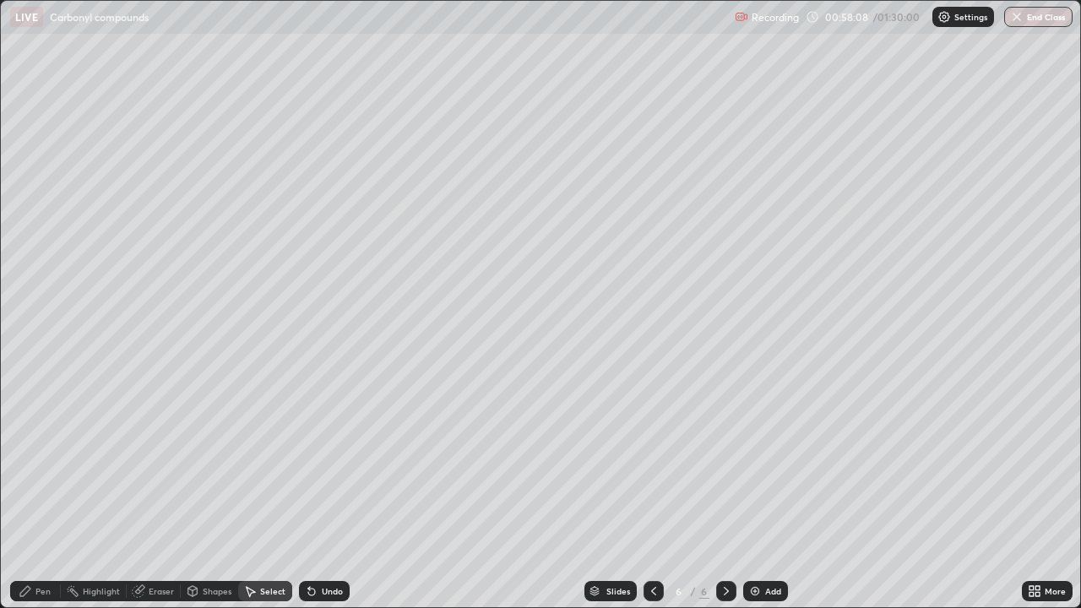
click at [38, 493] on div "Pen" at bounding box center [42, 591] width 15 height 8
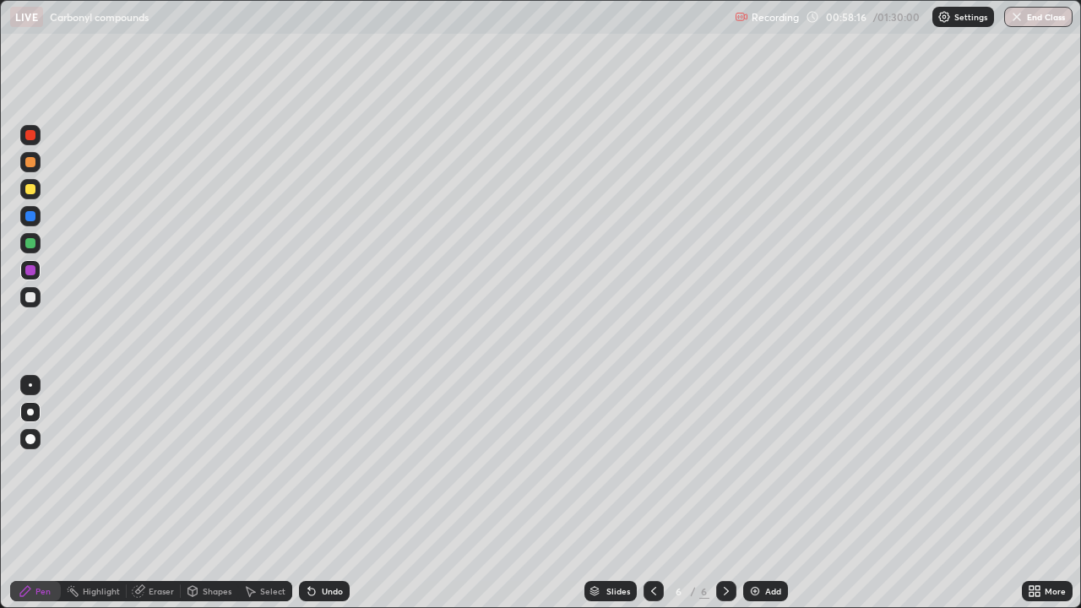
click at [38, 134] on div at bounding box center [30, 135] width 20 height 20
click at [38, 211] on div at bounding box center [30, 216] width 20 height 20
click at [766, 493] on div "Add" at bounding box center [773, 591] width 16 height 8
click at [33, 138] on div at bounding box center [30, 135] width 10 height 10
click at [193, 493] on icon at bounding box center [192, 590] width 9 height 3
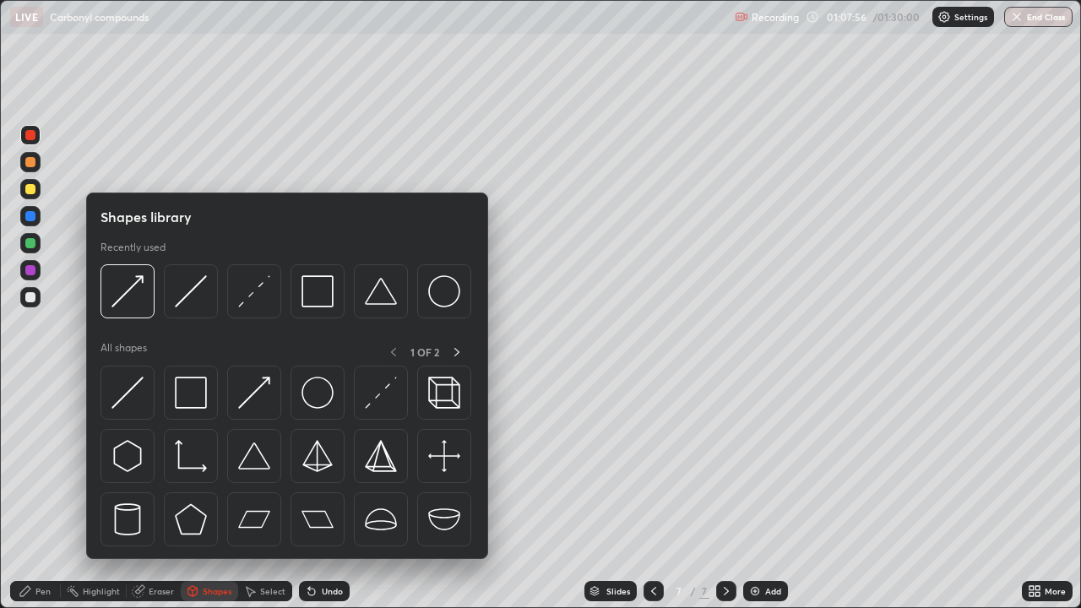
click at [160, 493] on div "Eraser" at bounding box center [161, 591] width 25 height 8
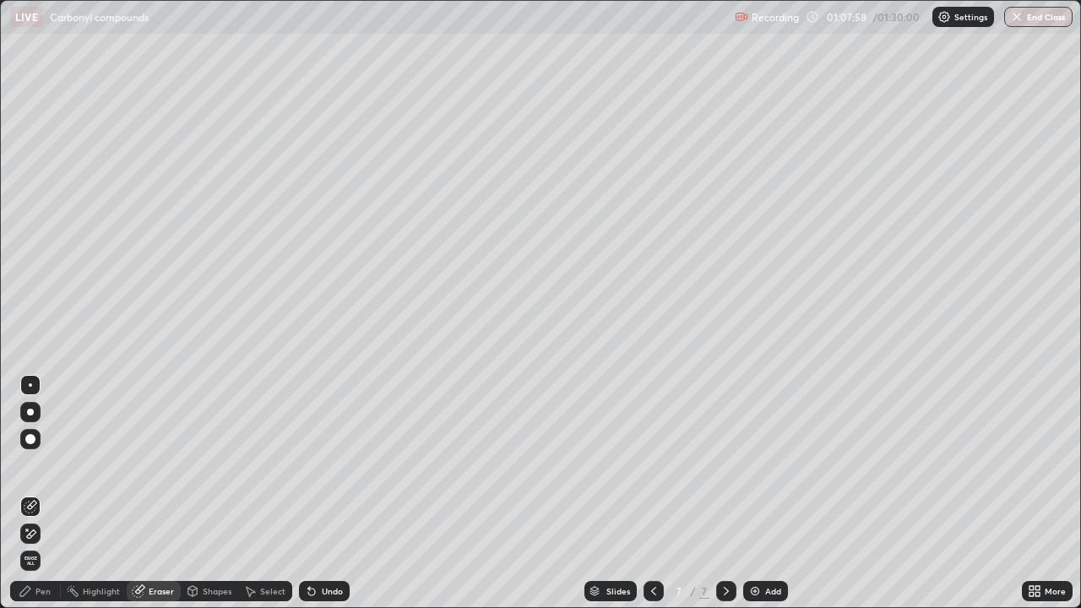
click at [27, 493] on icon at bounding box center [27, 530] width 2 height 2
click at [35, 493] on div "Pen" at bounding box center [42, 591] width 15 height 8
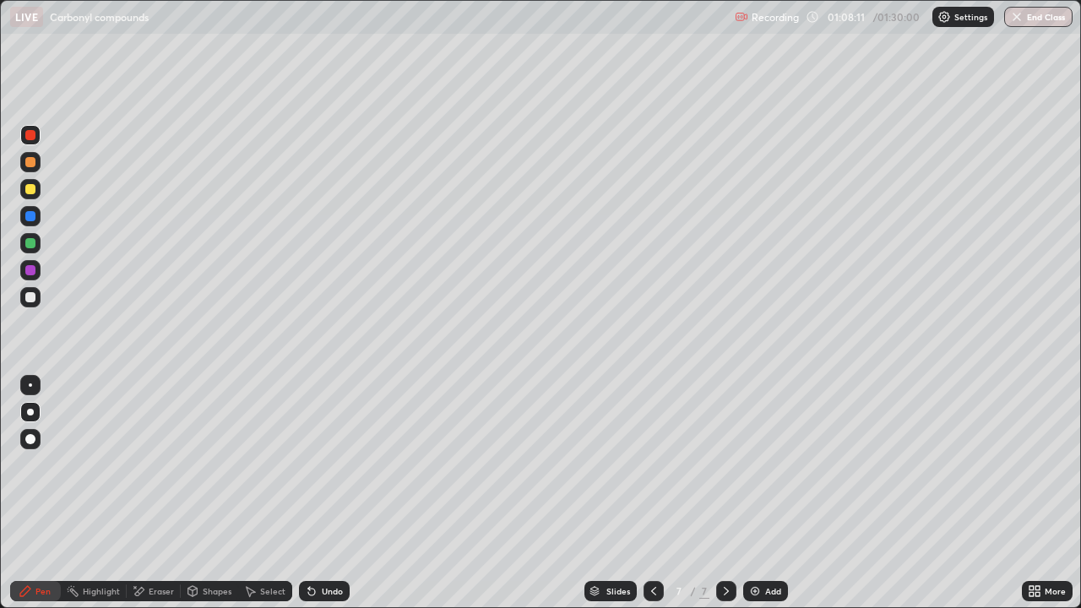
click at [160, 493] on div "Eraser" at bounding box center [154, 591] width 54 height 20
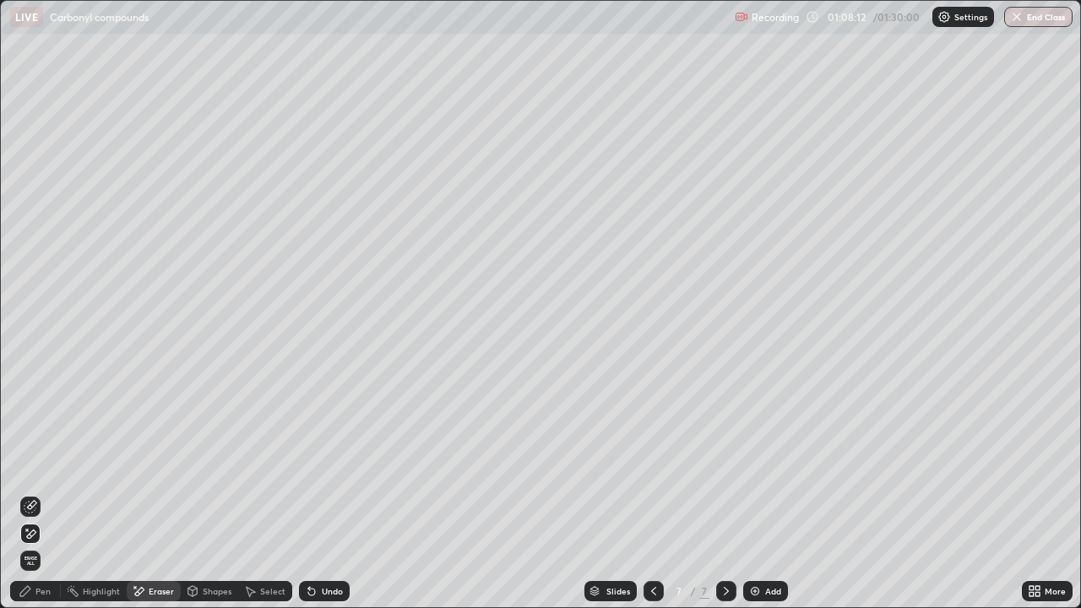
click at [33, 493] on icon at bounding box center [31, 507] width 14 height 14
click at [46, 493] on div "Pen" at bounding box center [35, 591] width 51 height 20
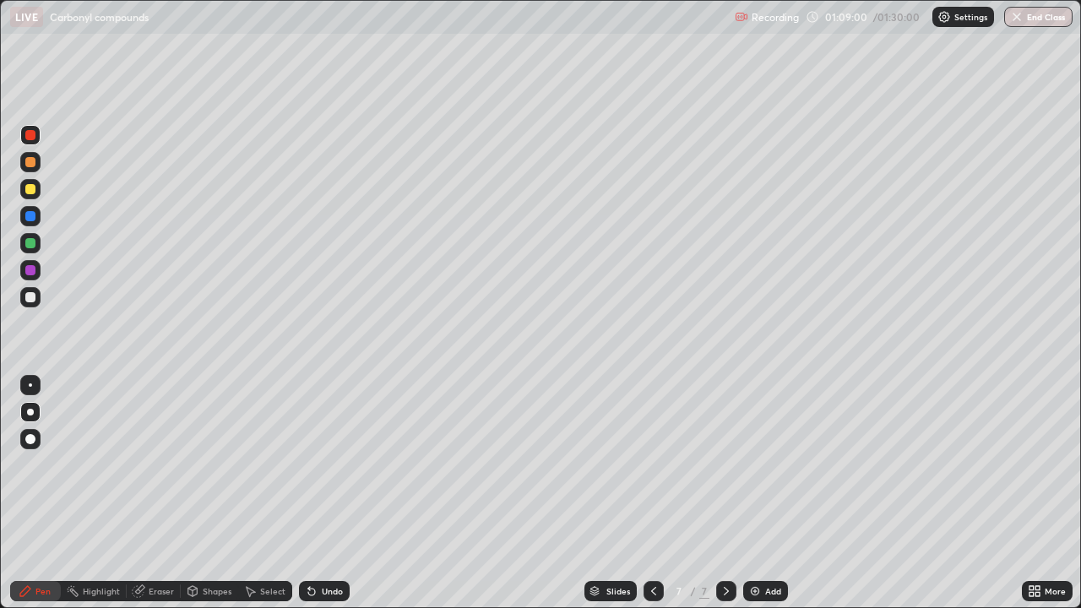
click at [151, 493] on div "Eraser" at bounding box center [161, 591] width 25 height 8
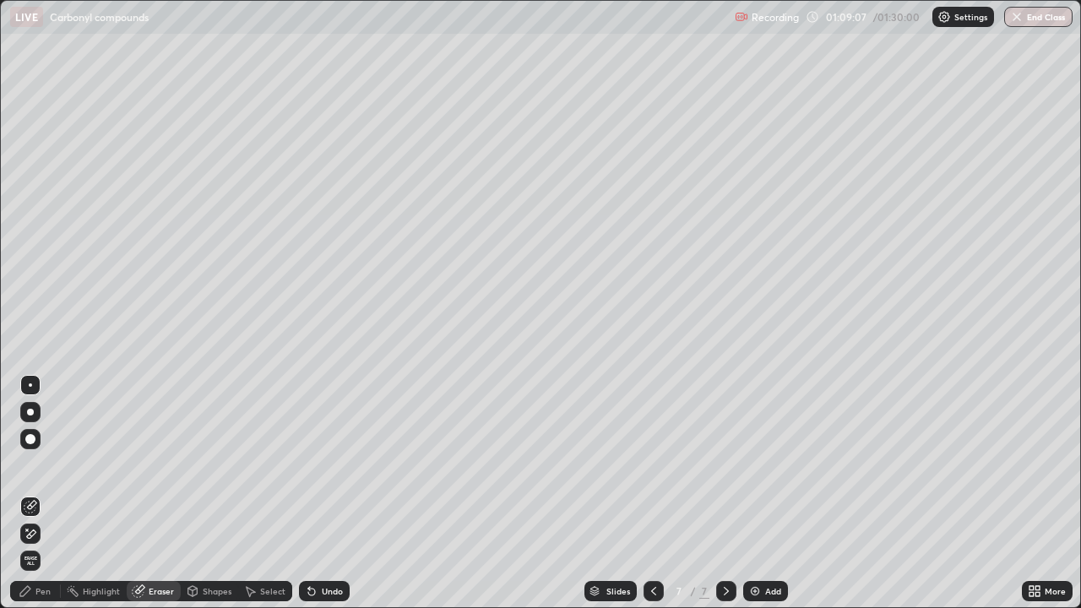
click at [41, 493] on div "Pen" at bounding box center [42, 591] width 15 height 8
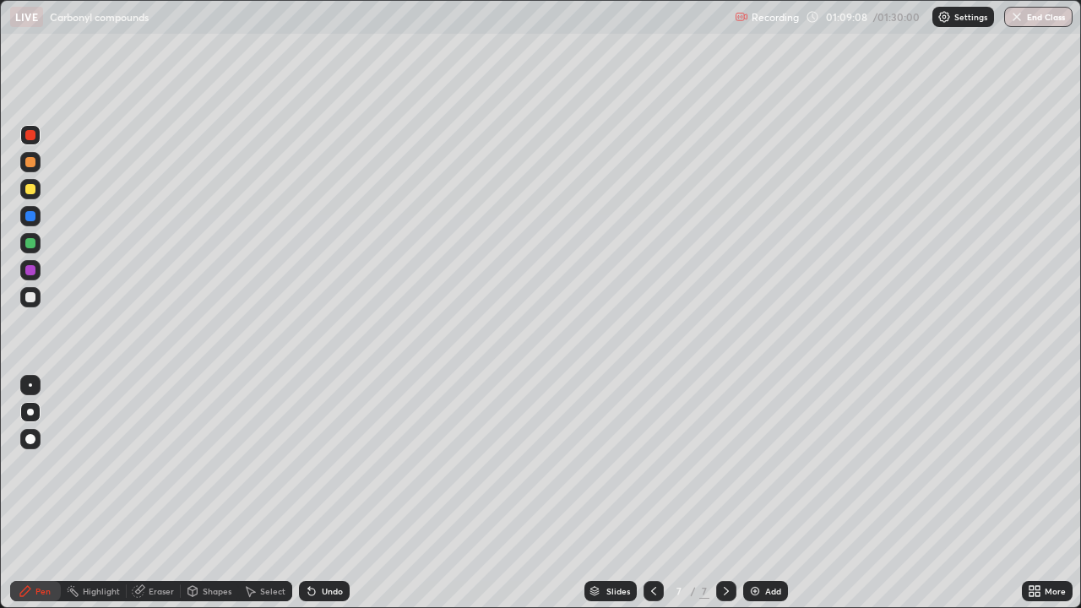
click at [31, 246] on div at bounding box center [30, 243] width 10 height 10
click at [160, 493] on div "Eraser" at bounding box center [161, 591] width 25 height 8
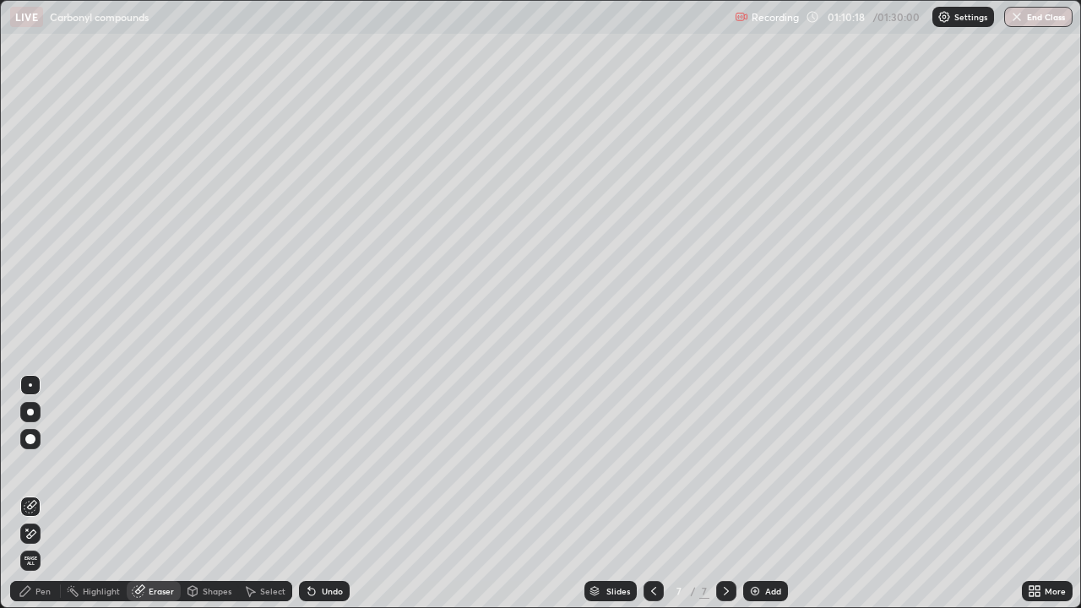
click at [29, 493] on icon at bounding box center [25, 591] width 10 height 10
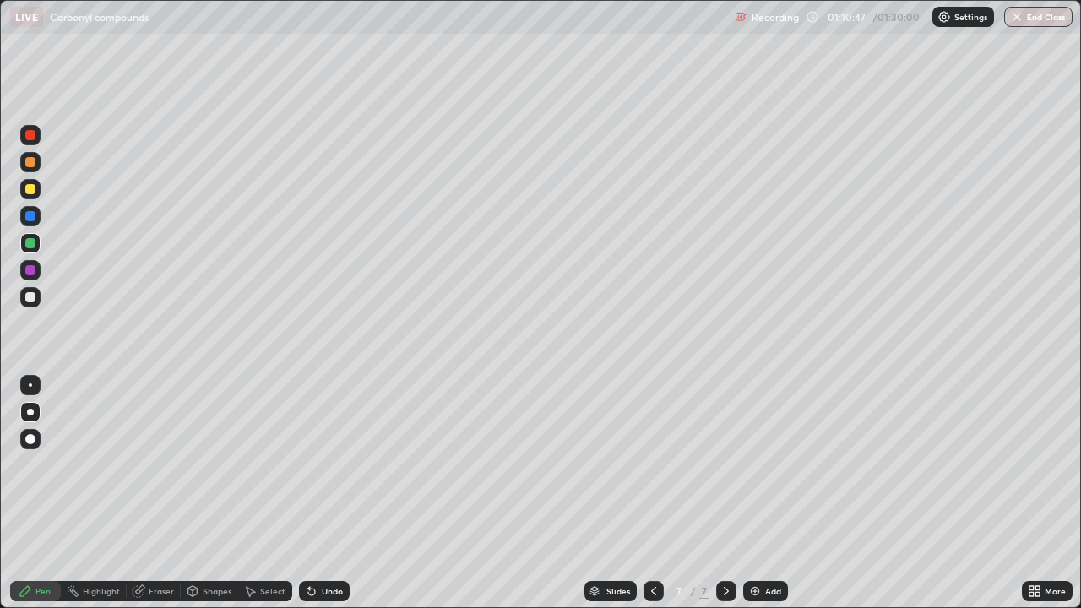
click at [324, 493] on div "Undo" at bounding box center [324, 591] width 51 height 20
click at [319, 493] on div "Undo" at bounding box center [324, 591] width 51 height 20
click at [326, 493] on div "Undo" at bounding box center [324, 591] width 51 height 20
click at [324, 493] on div "Undo" at bounding box center [324, 591] width 51 height 20
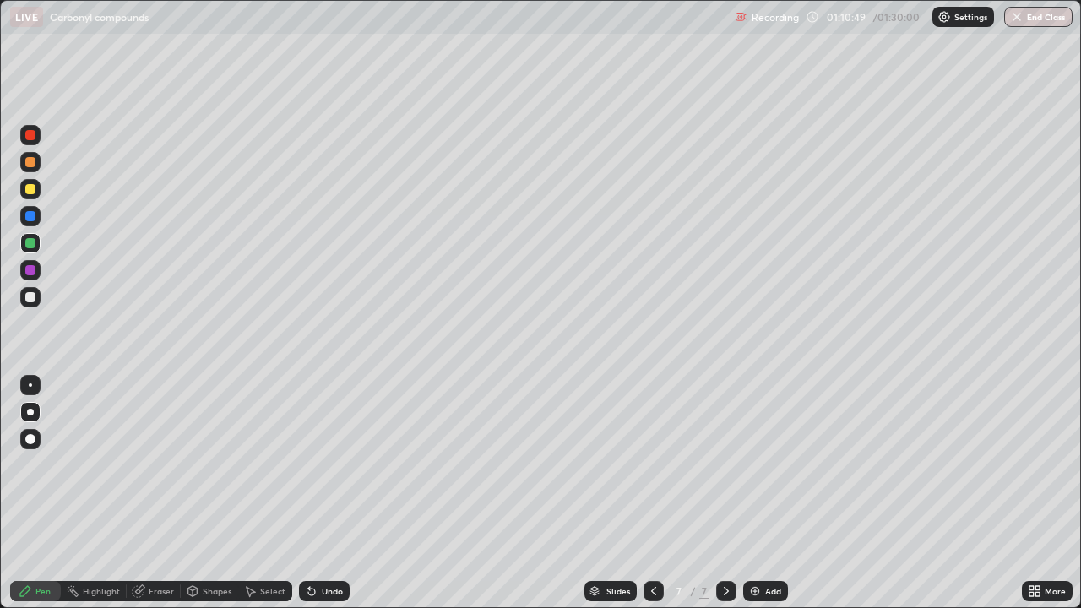
click at [326, 493] on div "Undo" at bounding box center [324, 591] width 51 height 20
click at [756, 493] on img at bounding box center [755, 592] width 14 height 14
click at [652, 493] on div at bounding box center [654, 591] width 20 height 20
click at [724, 493] on icon at bounding box center [727, 592] width 14 height 14
click at [318, 493] on div "Undo" at bounding box center [324, 591] width 51 height 20
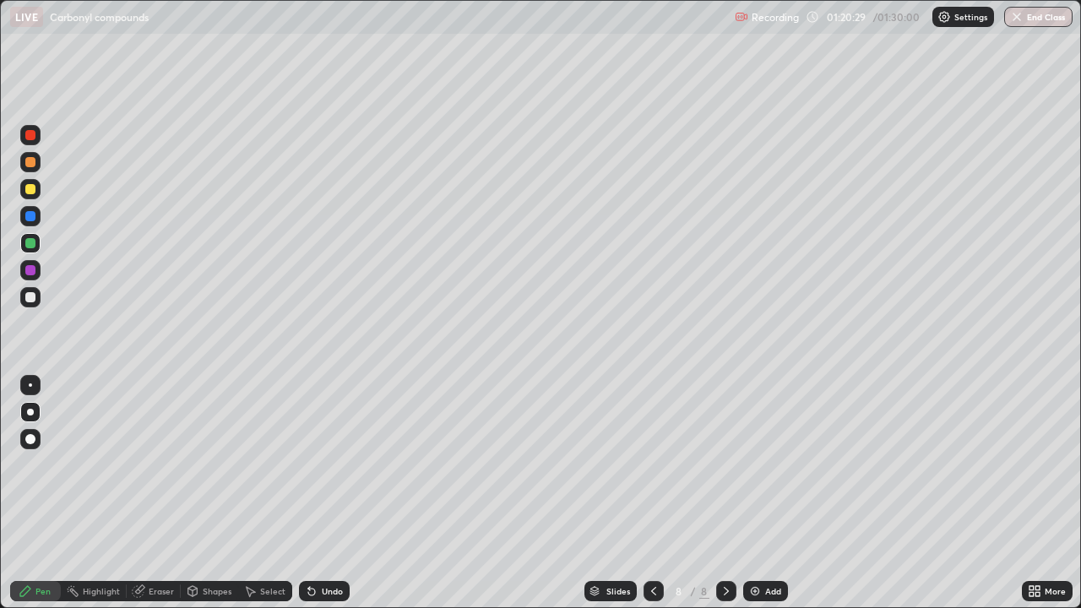
click at [160, 493] on div "Eraser" at bounding box center [161, 591] width 25 height 8
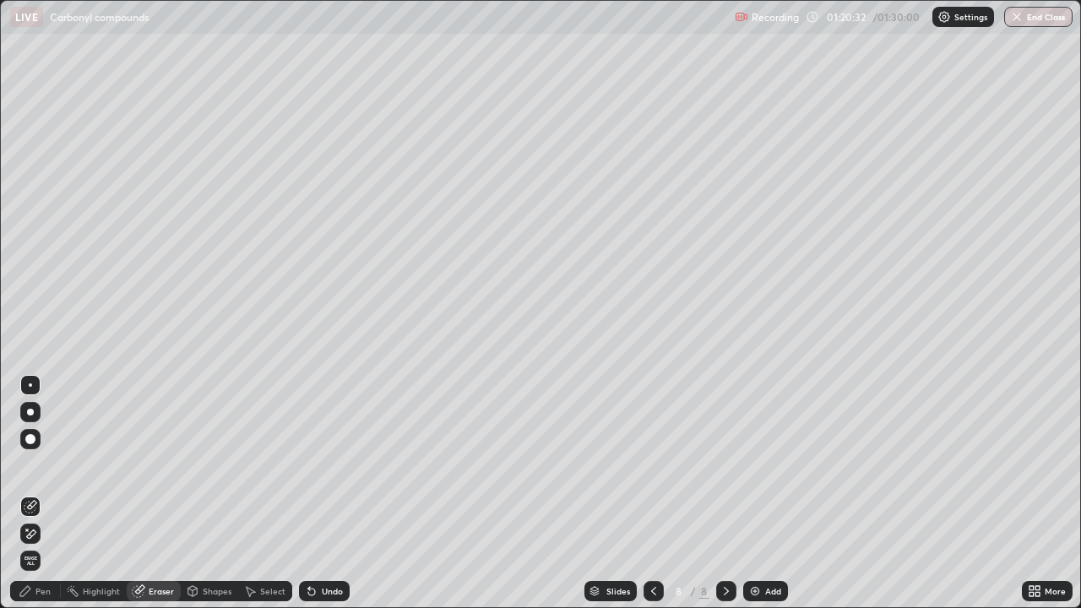
click at [43, 493] on div "Pen" at bounding box center [42, 591] width 15 height 8
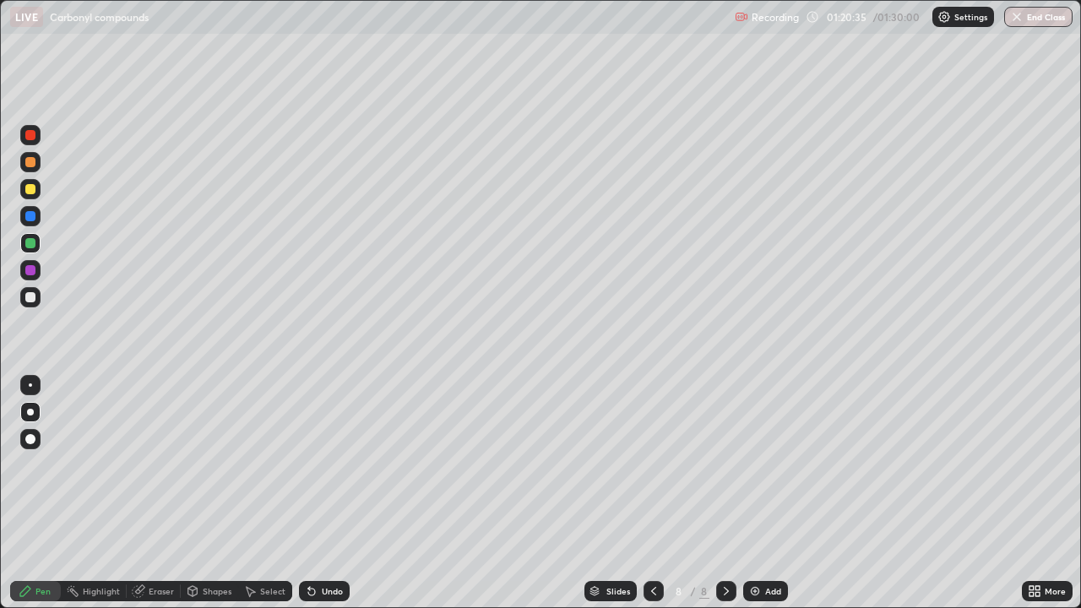
click at [32, 266] on div at bounding box center [30, 270] width 10 height 10
click at [13, 493] on div "Pen" at bounding box center [35, 591] width 51 height 20
click at [861, 18] on div "01:25:22" at bounding box center [847, 17] width 47 height 10
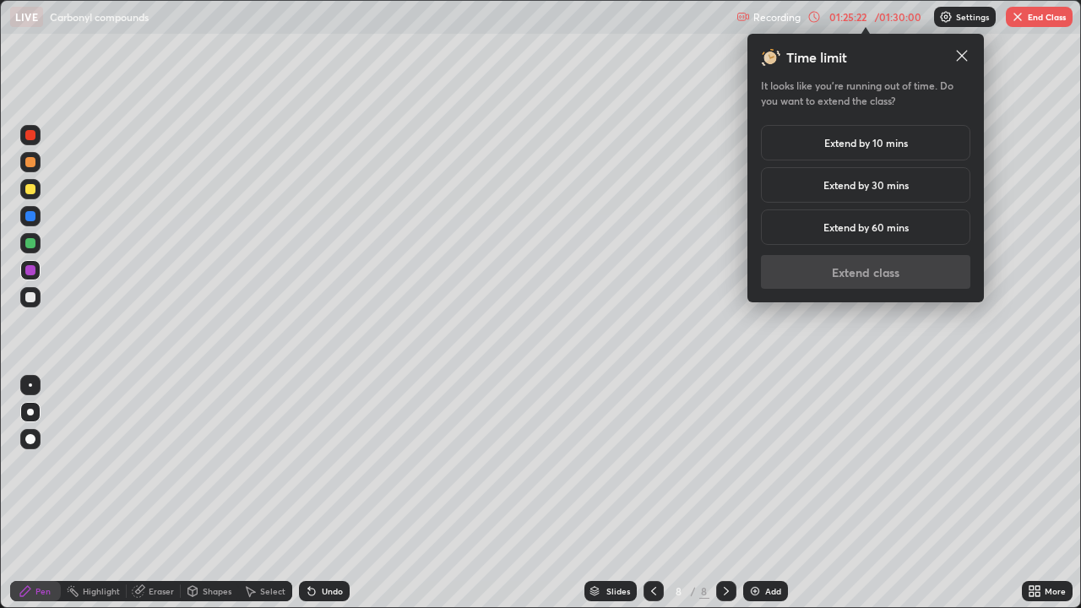
click at [859, 154] on div "Extend by 10 mins" at bounding box center [865, 142] width 209 height 35
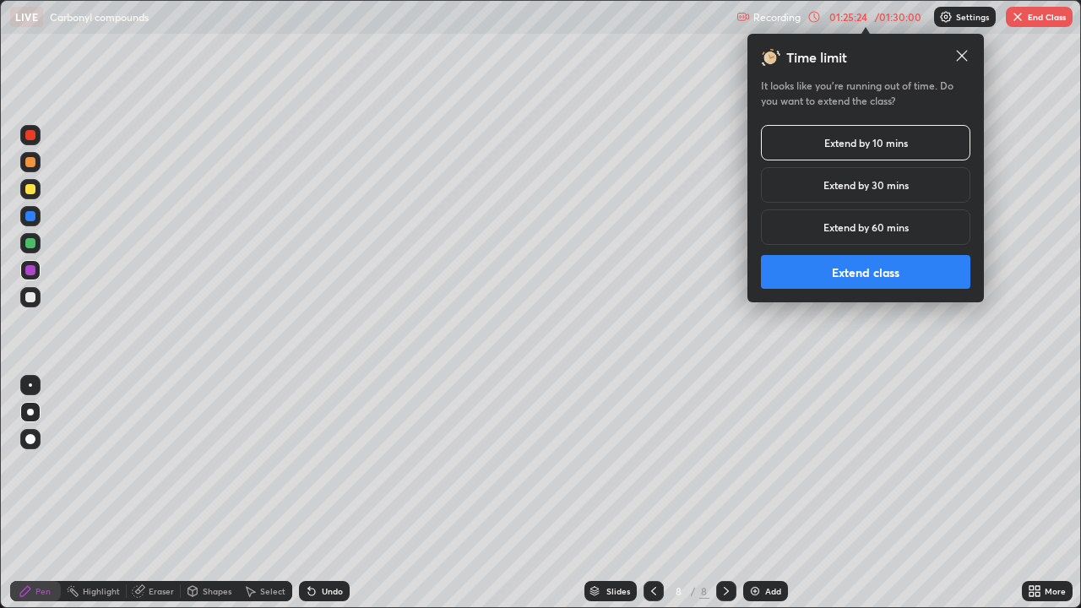
click at [810, 266] on button "Extend class" at bounding box center [865, 272] width 209 height 34
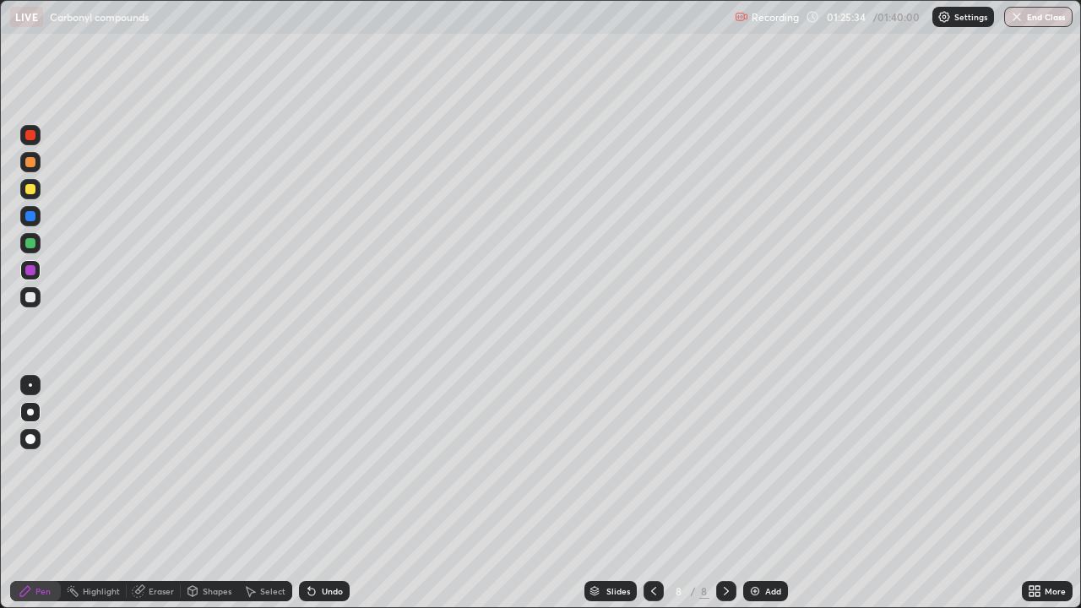
click at [754, 493] on img at bounding box center [755, 592] width 14 height 14
click at [318, 493] on div "Undo" at bounding box center [324, 591] width 51 height 20
click at [332, 493] on div "Undo" at bounding box center [332, 591] width 21 height 8
click at [327, 493] on div "Undo" at bounding box center [332, 591] width 21 height 8
click at [324, 493] on div "Undo" at bounding box center [332, 591] width 21 height 8
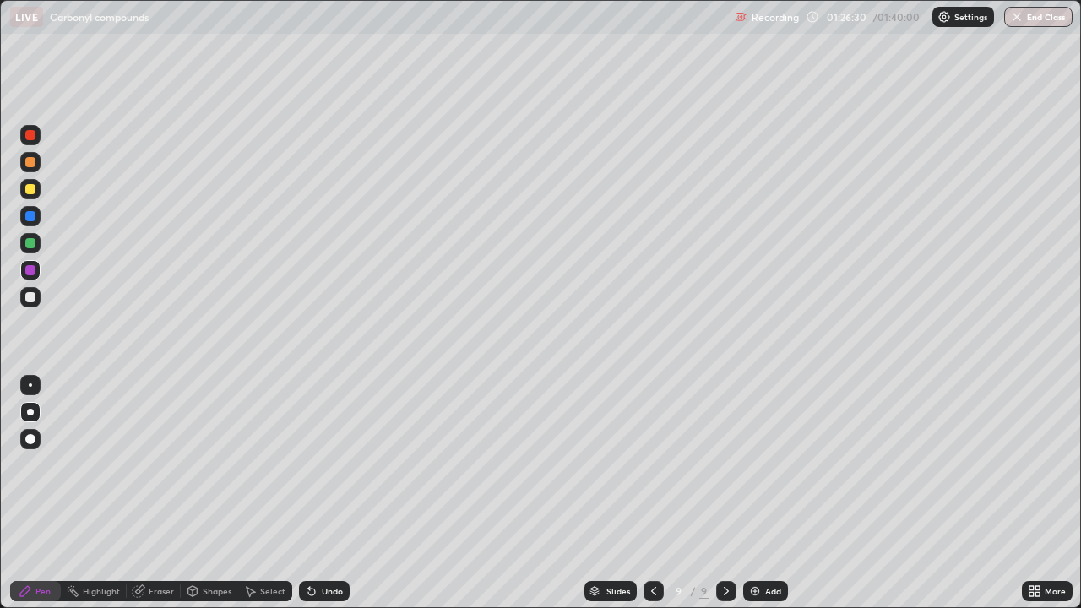
click at [324, 493] on div "Undo" at bounding box center [332, 591] width 21 height 8
click at [326, 493] on div "Undo" at bounding box center [332, 591] width 21 height 8
click at [328, 493] on div "Undo" at bounding box center [324, 591] width 51 height 20
click at [328, 493] on div "Undo" at bounding box center [320, 591] width 57 height 34
click at [328, 493] on div "Undo" at bounding box center [324, 591] width 51 height 20
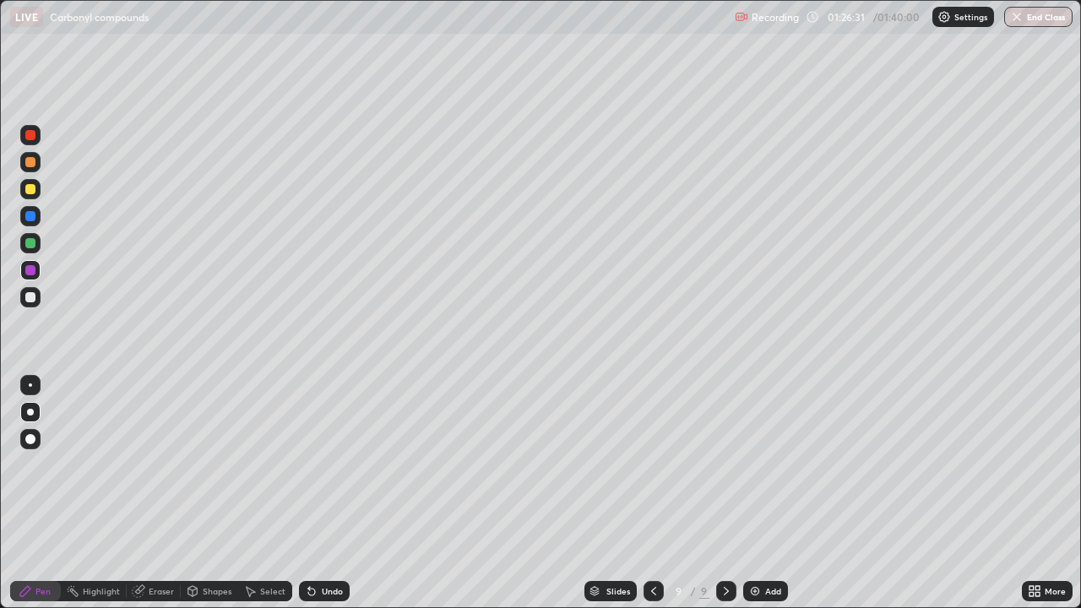
click at [330, 493] on div "Undo" at bounding box center [320, 591] width 57 height 34
click at [329, 493] on div "Undo" at bounding box center [320, 591] width 57 height 34
click at [329, 493] on div "Undo" at bounding box center [332, 591] width 21 height 8
click at [35, 218] on div at bounding box center [30, 216] width 10 height 10
click at [330, 493] on div "Undo" at bounding box center [332, 591] width 21 height 8
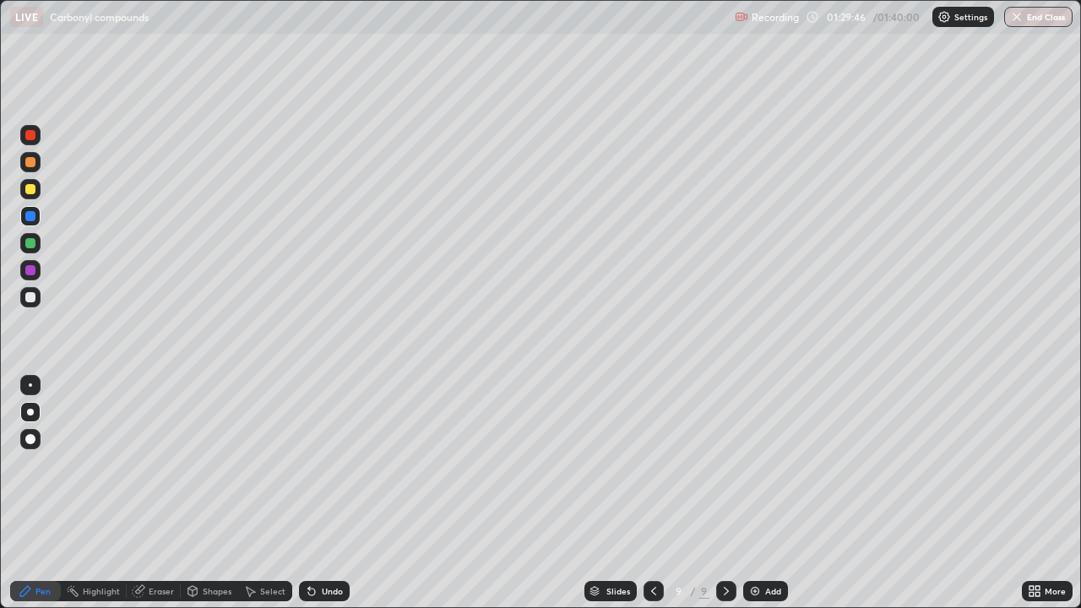
click at [330, 493] on div "Undo" at bounding box center [332, 591] width 21 height 8
click at [325, 493] on div "Undo" at bounding box center [332, 591] width 21 height 8
click at [324, 493] on div "Undo" at bounding box center [332, 591] width 21 height 8
click at [325, 493] on div "Undo" at bounding box center [332, 591] width 21 height 8
click at [1028, 15] on button "End Class" at bounding box center [1039, 17] width 67 height 20
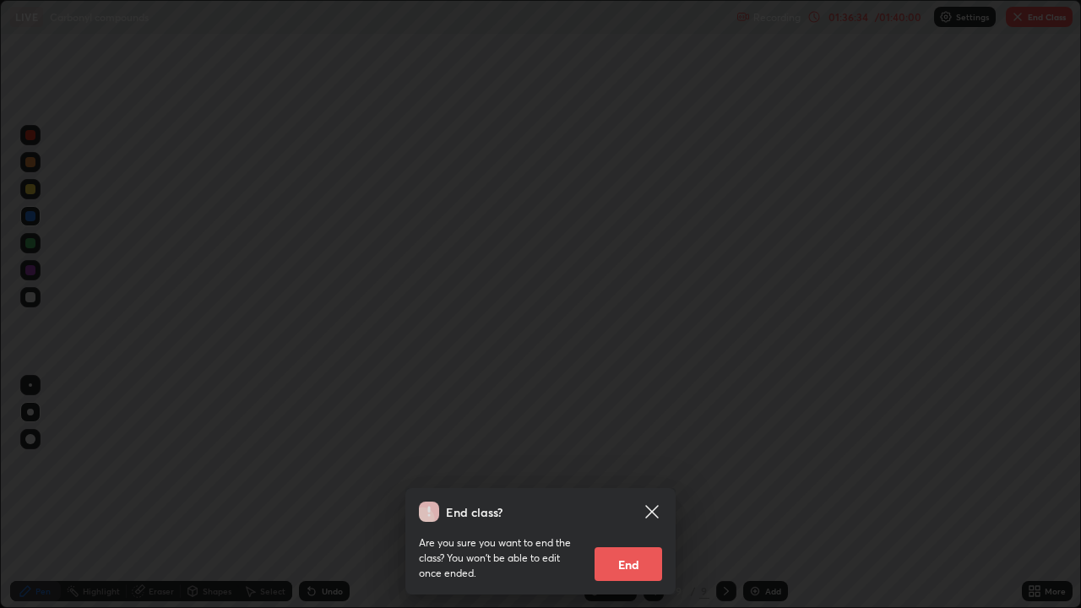
click at [634, 493] on button "End" at bounding box center [629, 564] width 68 height 34
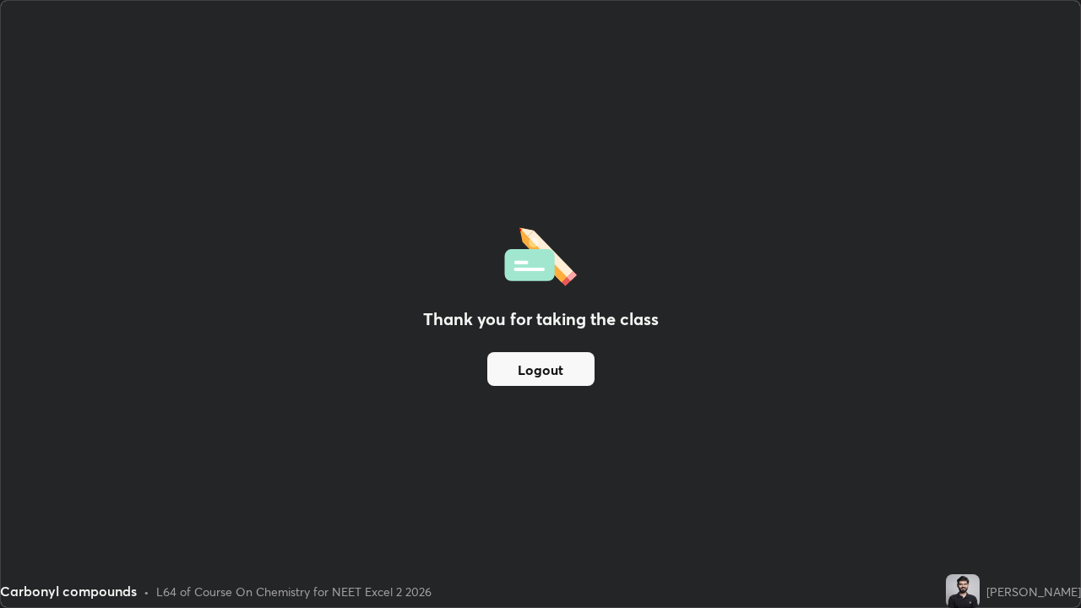
click at [578, 367] on button "Logout" at bounding box center [540, 369] width 107 height 34
